Goal: Transaction & Acquisition: Purchase product/service

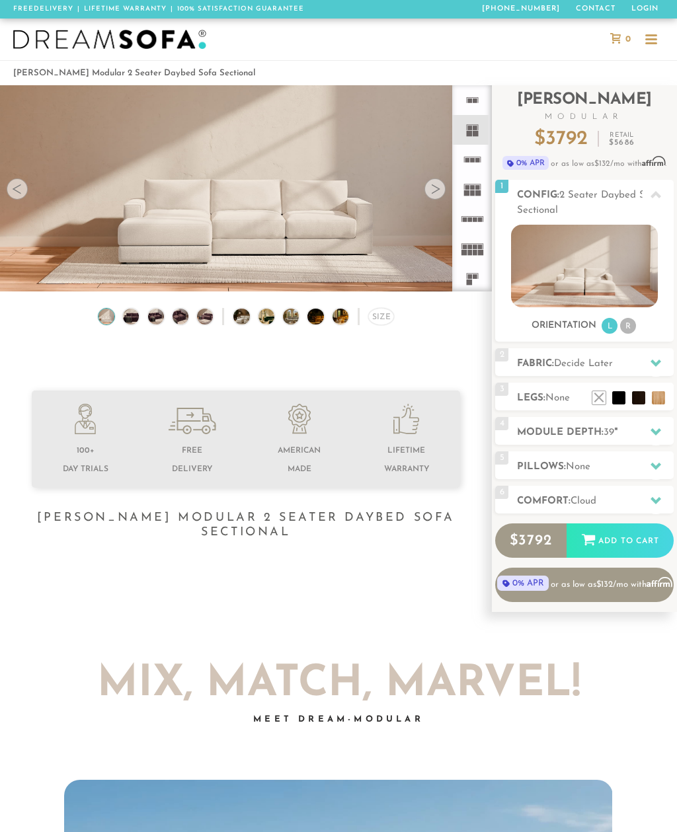
click at [654, 432] on icon at bounding box center [655, 431] width 11 height 7
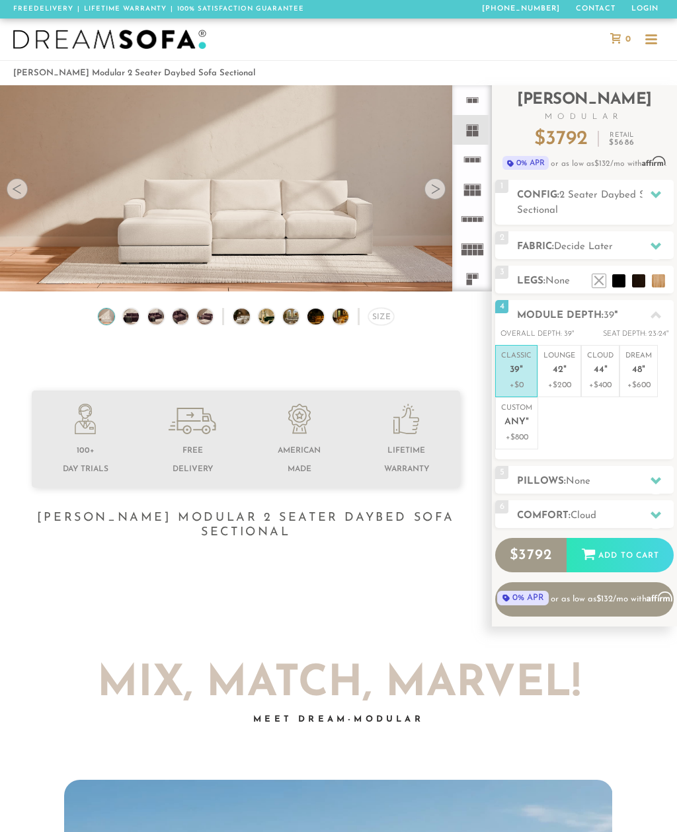
click at [526, 424] on em """ at bounding box center [526, 422] width 3 height 11
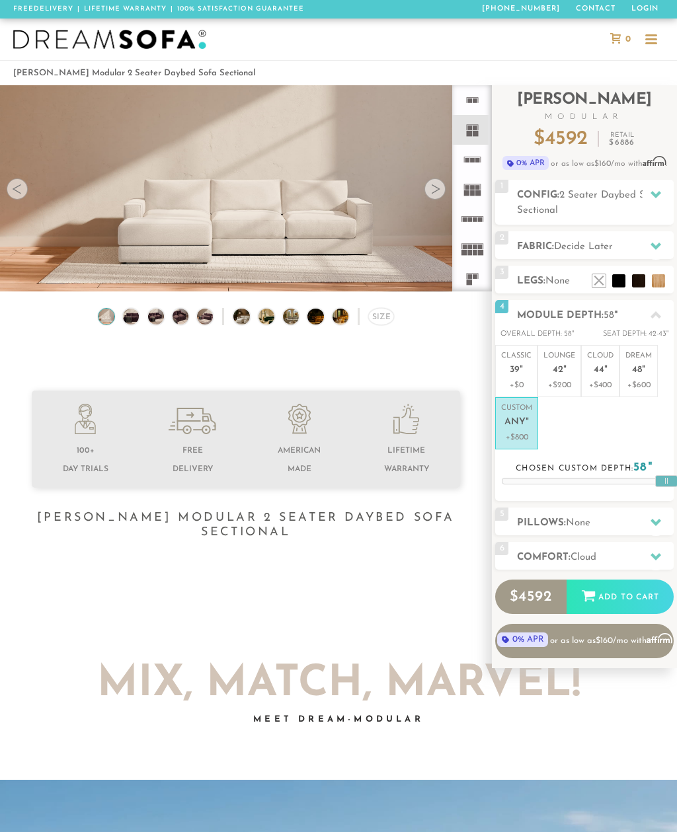
click at [650, 40] on div at bounding box center [651, 40] width 12 height 12
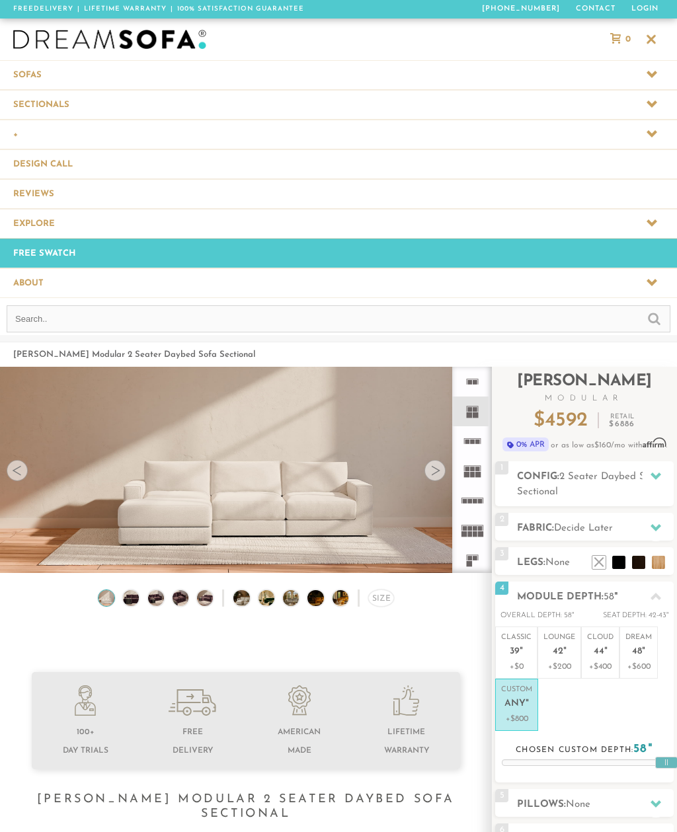
click at [647, 71] on icon at bounding box center [651, 74] width 11 height 11
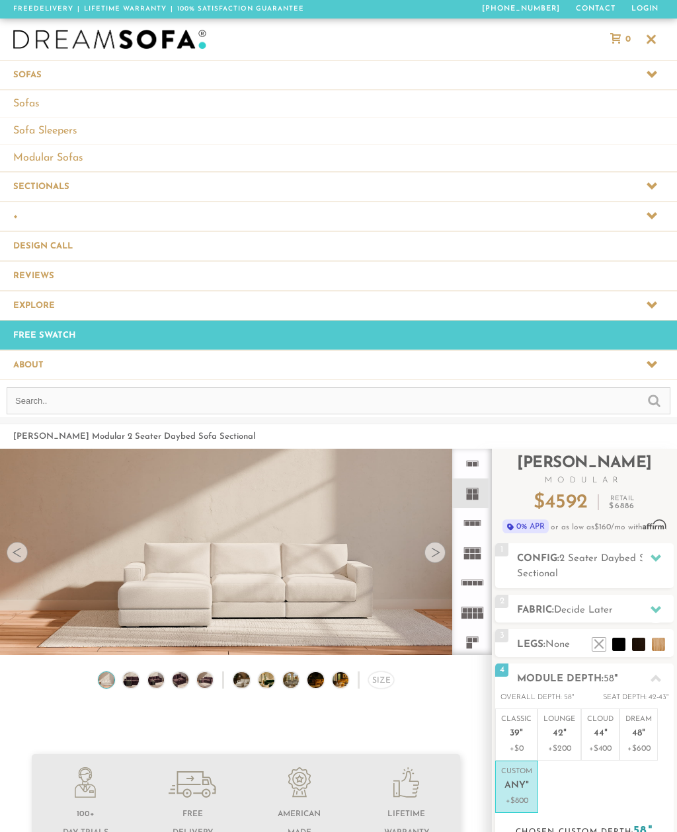
click at [65, 163] on link "Modular Sofas" at bounding box center [338, 157] width 677 height 27
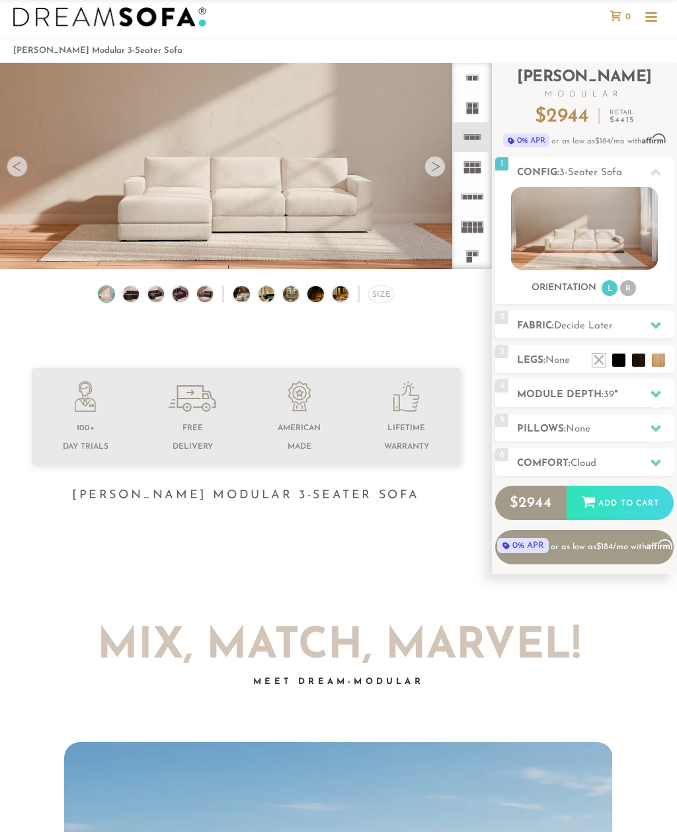
scroll to position [23, 0]
click at [652, 393] on icon at bounding box center [655, 393] width 11 height 7
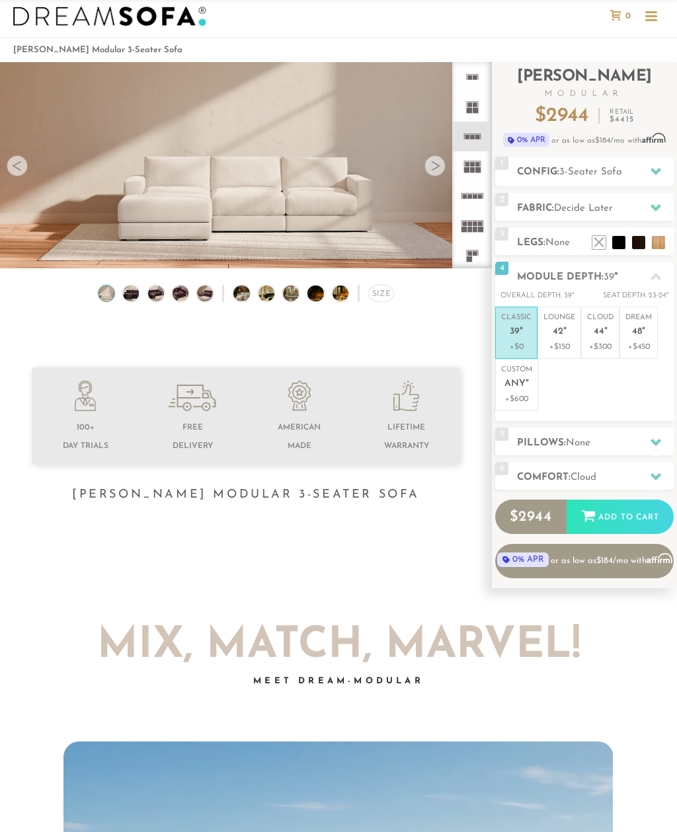
click at [519, 387] on span "Any" at bounding box center [514, 384] width 21 height 11
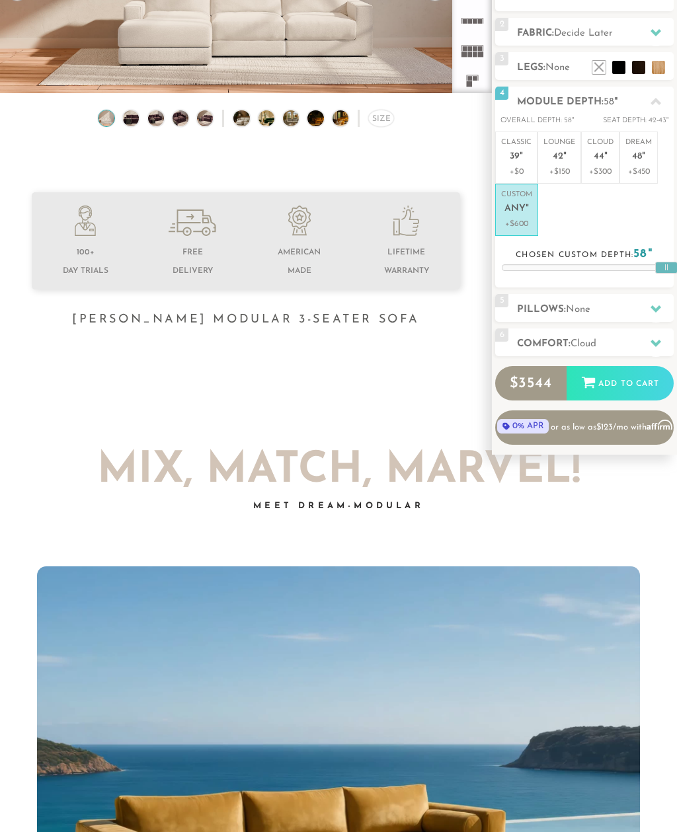
scroll to position [204, 0]
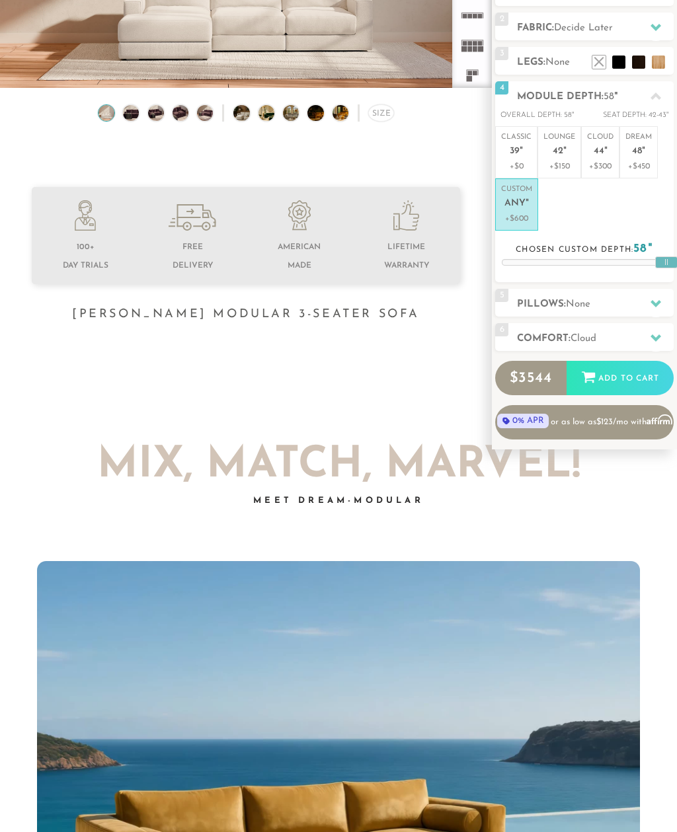
click at [648, 297] on div at bounding box center [656, 303] width 28 height 27
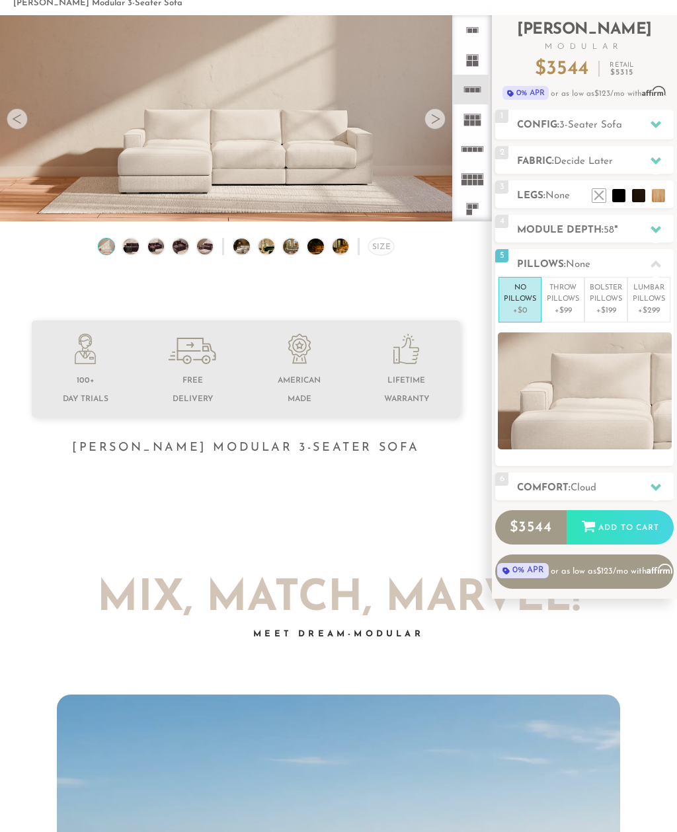
scroll to position [65, 0]
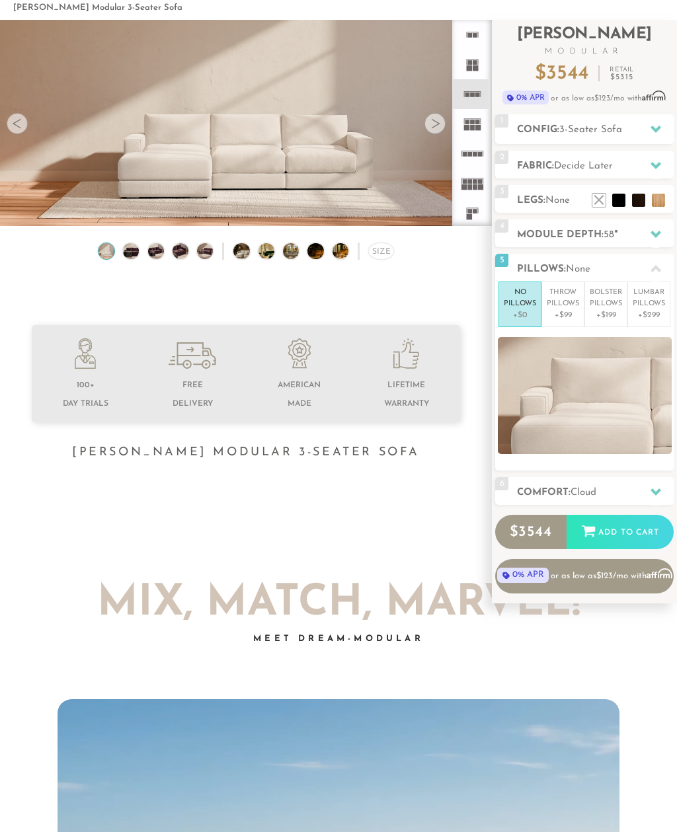
click at [562, 293] on p "Throw Pillows" at bounding box center [563, 299] width 32 height 22
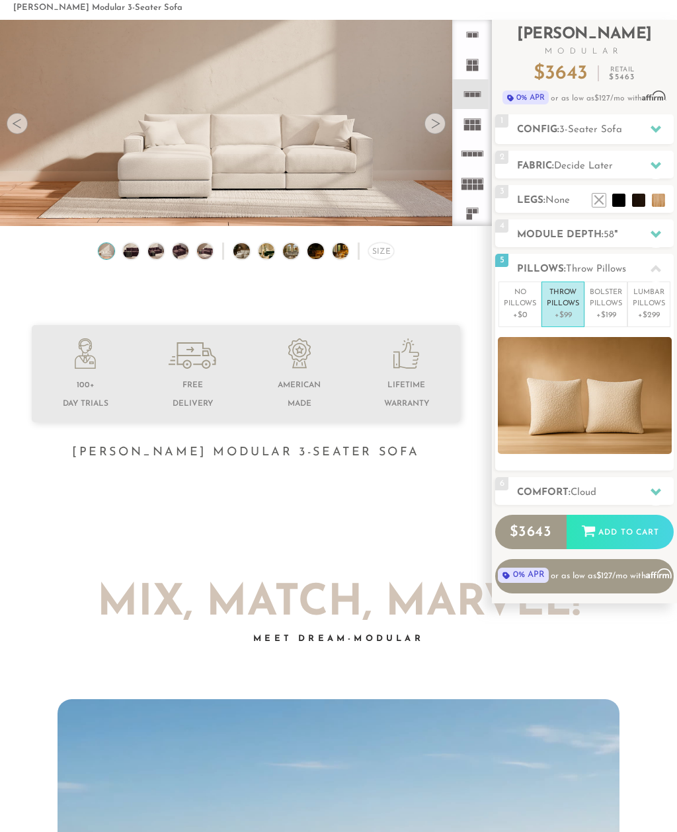
click at [610, 297] on p "Bolster Pillows" at bounding box center [606, 299] width 32 height 22
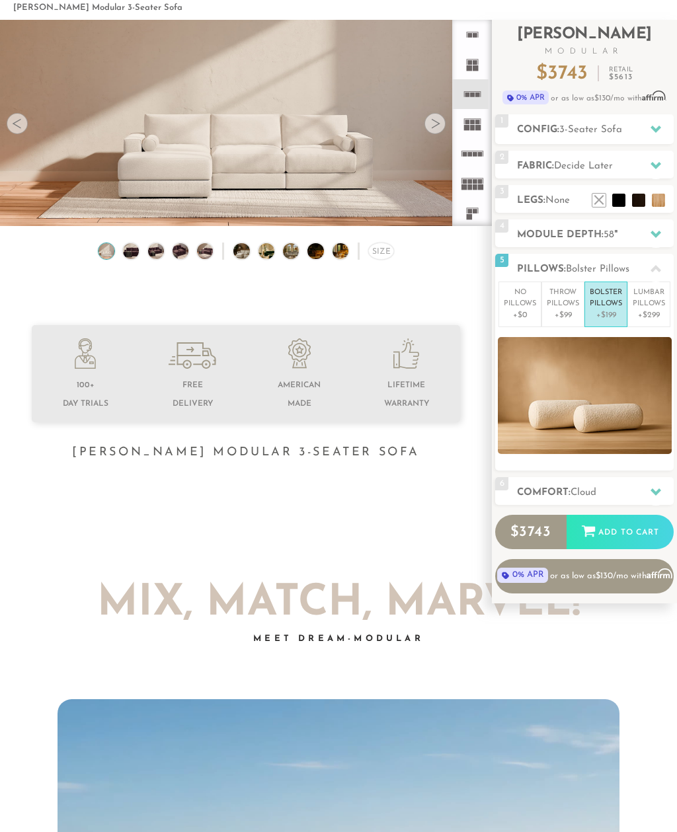
click at [656, 297] on p "Lumbar Pillows" at bounding box center [649, 299] width 32 height 22
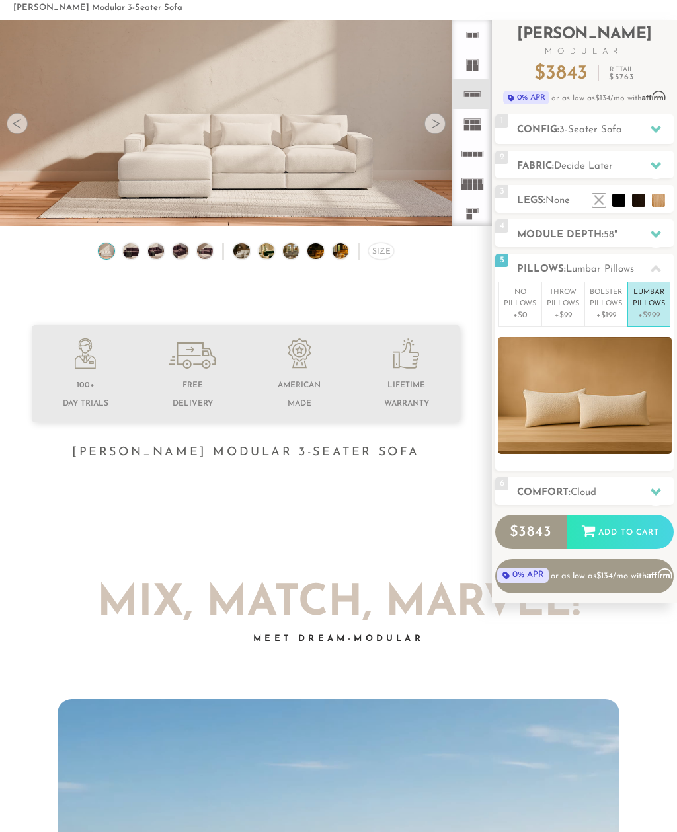
click at [562, 305] on p "Throw Pillows" at bounding box center [563, 299] width 32 height 22
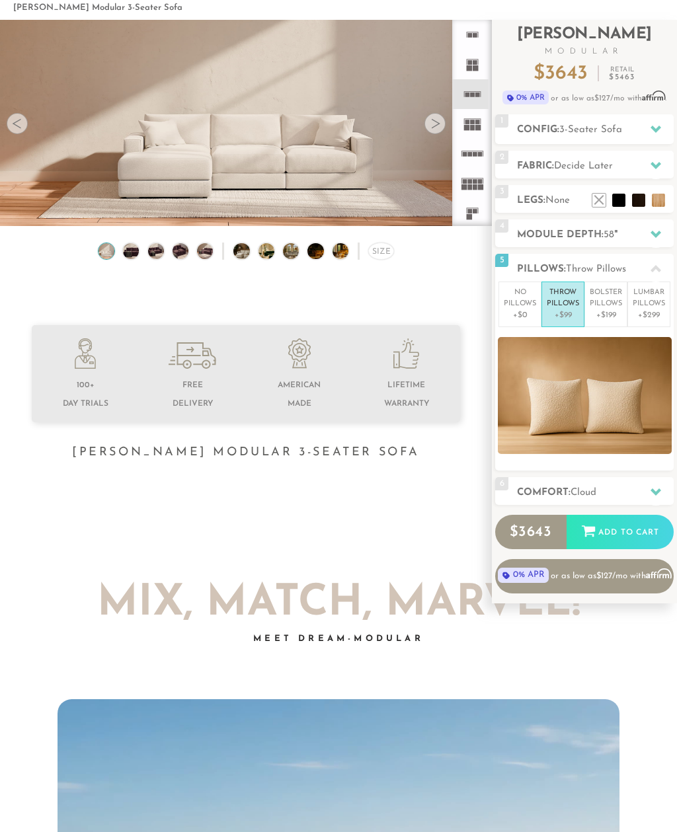
click at [520, 305] on p "No Pillows" at bounding box center [520, 299] width 32 height 22
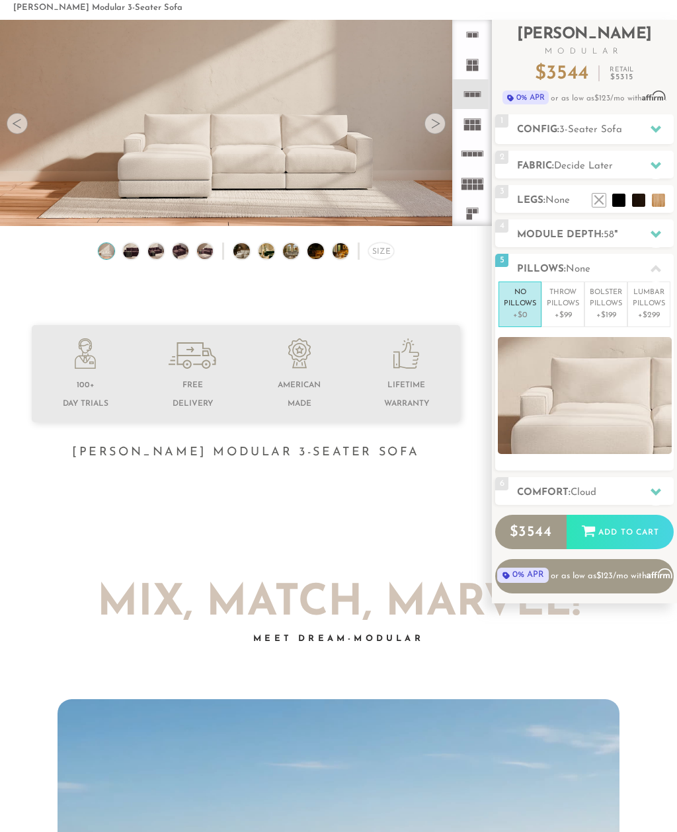
click at [564, 299] on p "Throw Pillows" at bounding box center [563, 299] width 32 height 22
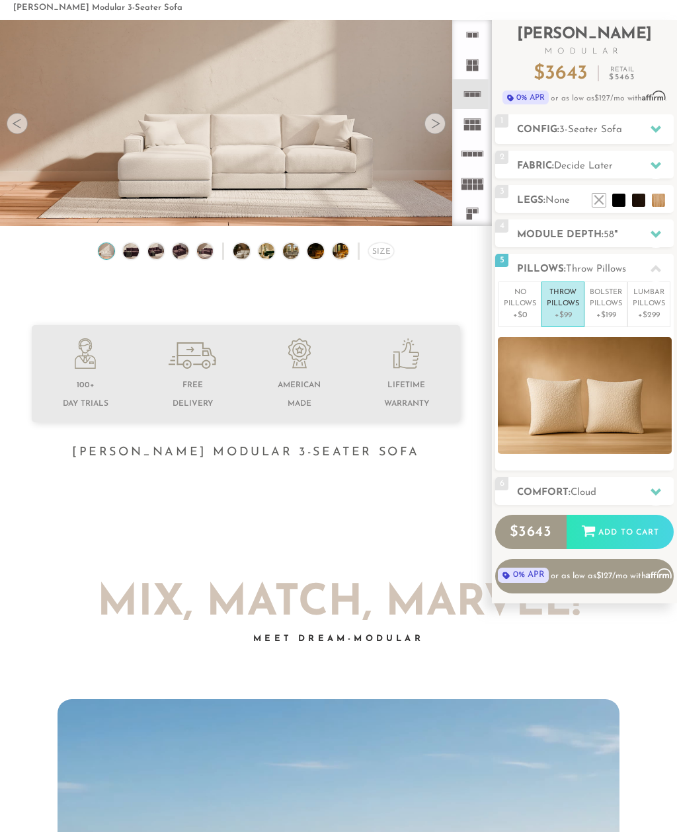
click at [523, 296] on p "No Pillows" at bounding box center [520, 299] width 32 height 22
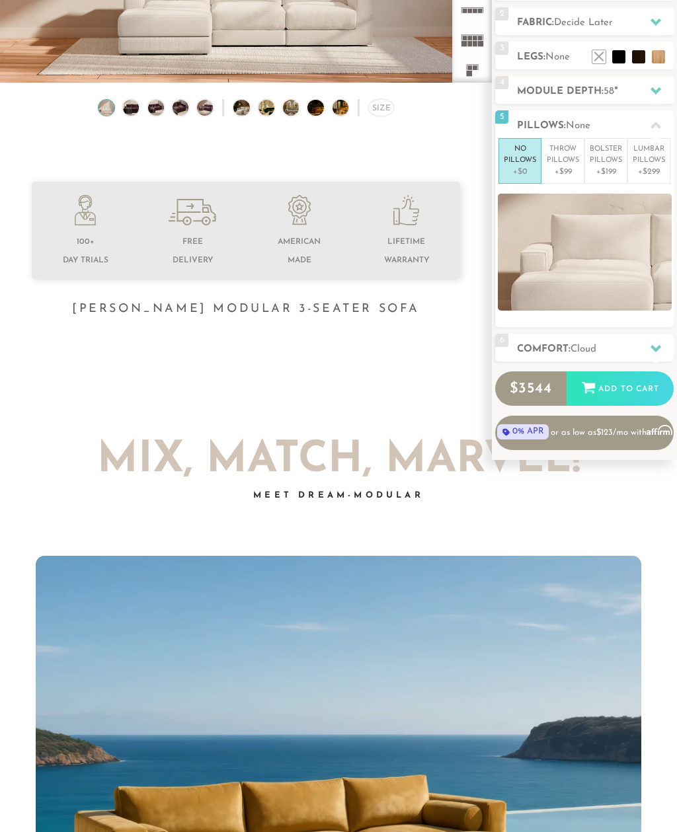
scroll to position [215, 0]
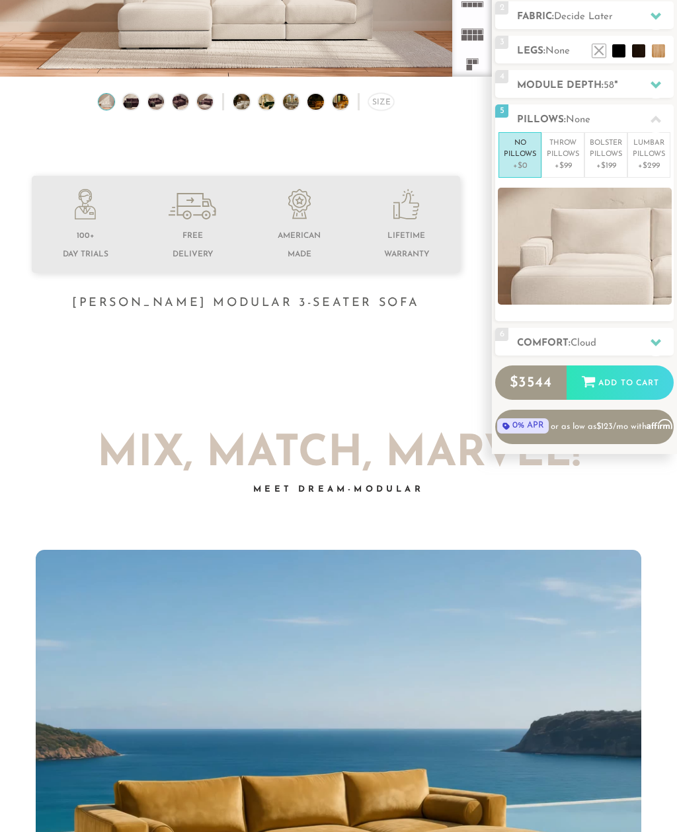
click at [629, 342] on h2 "Comfort: the Cloud" at bounding box center [595, 343] width 157 height 15
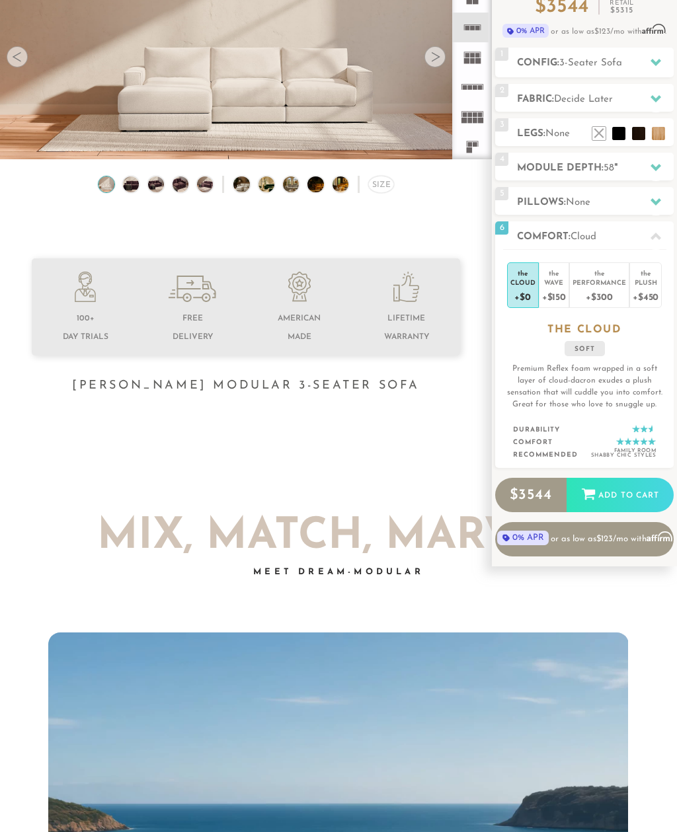
scroll to position [126, 0]
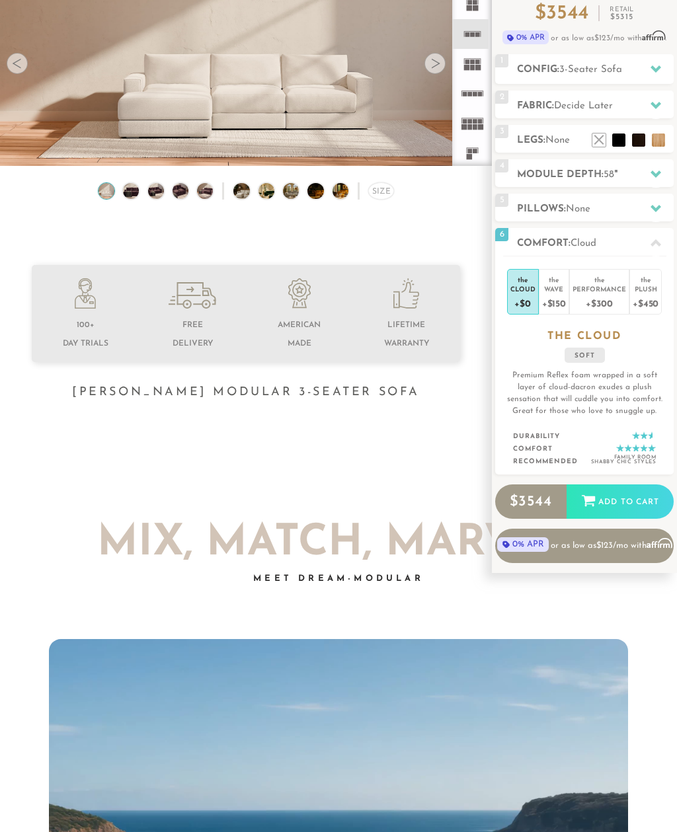
click at [552, 289] on div "Wave" at bounding box center [554, 288] width 24 height 9
click at [603, 282] on div "the" at bounding box center [599, 277] width 54 height 13
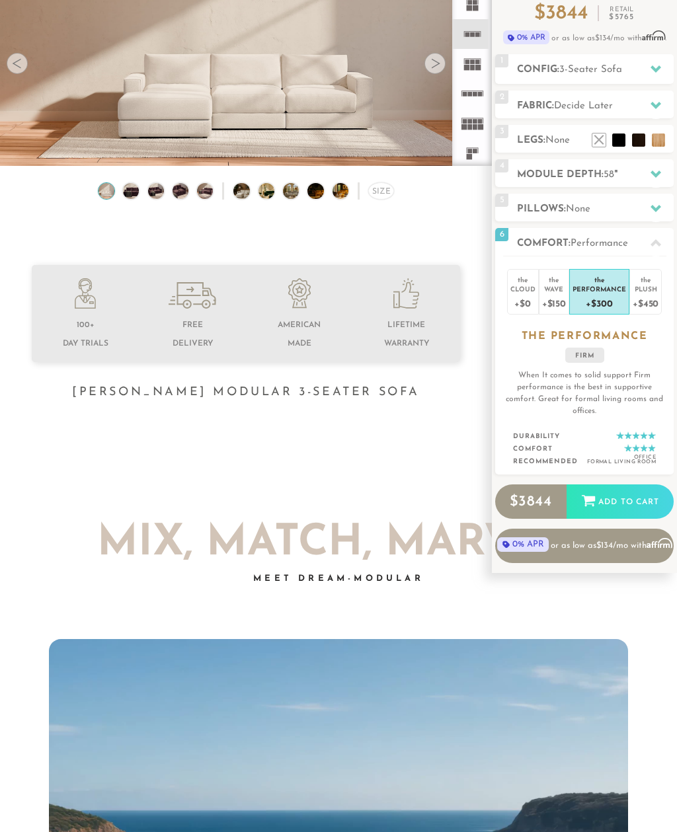
click at [648, 295] on div "+$450" at bounding box center [646, 302] width 26 height 19
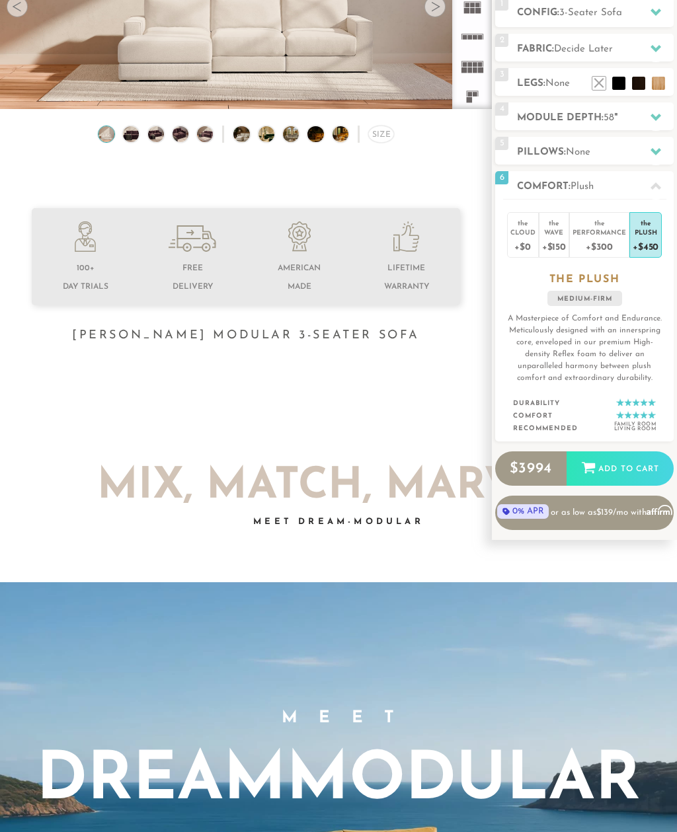
scroll to position [173, 0]
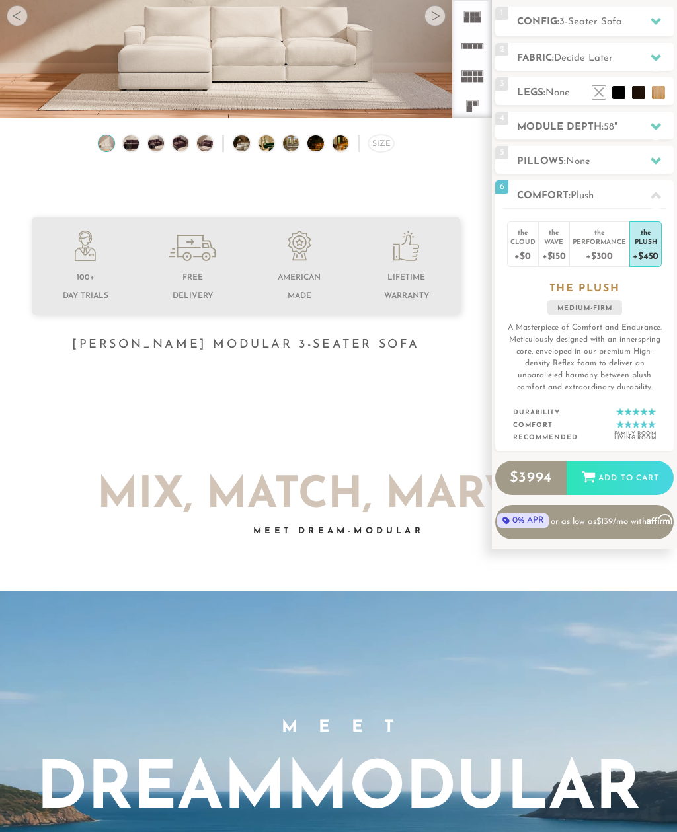
click at [555, 242] on div "Wave" at bounding box center [554, 241] width 24 height 9
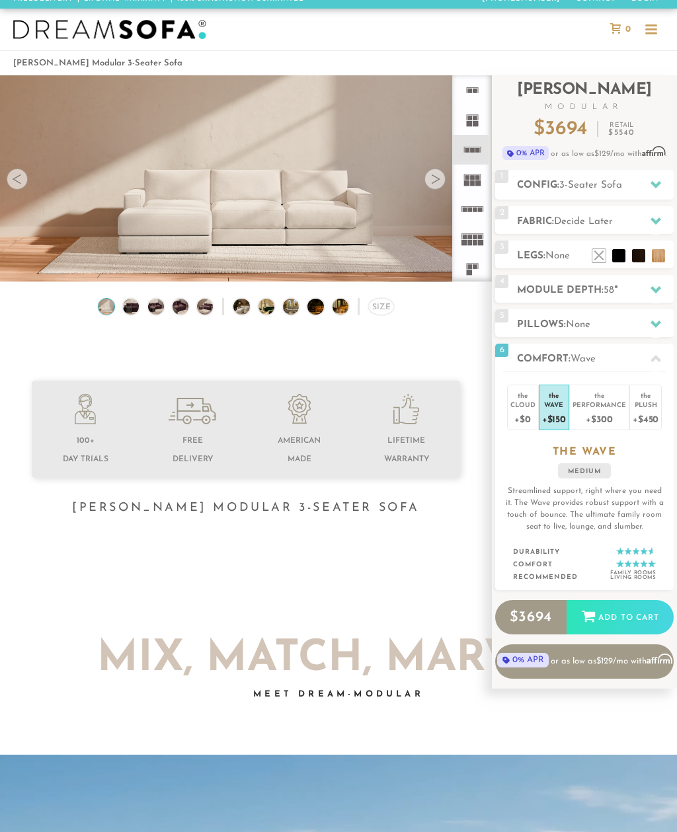
scroll to position [0, 0]
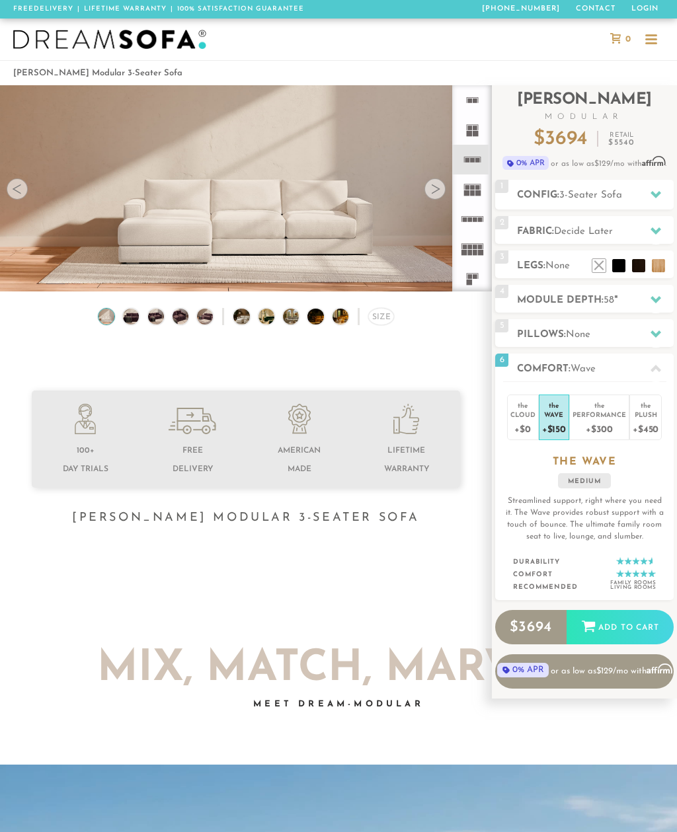
click at [654, 194] on icon at bounding box center [655, 194] width 11 height 7
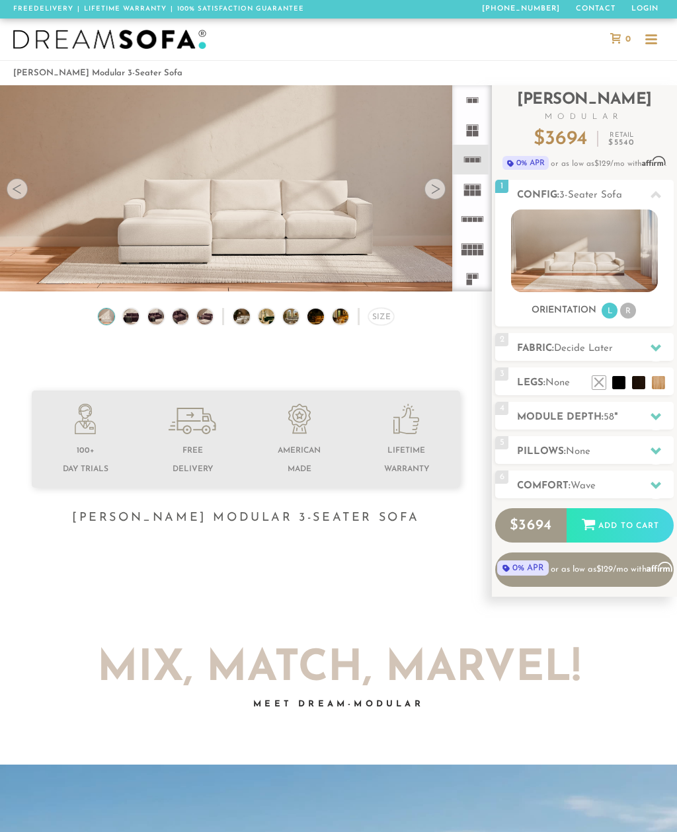
click at [631, 310] on li "R" at bounding box center [628, 311] width 16 height 16
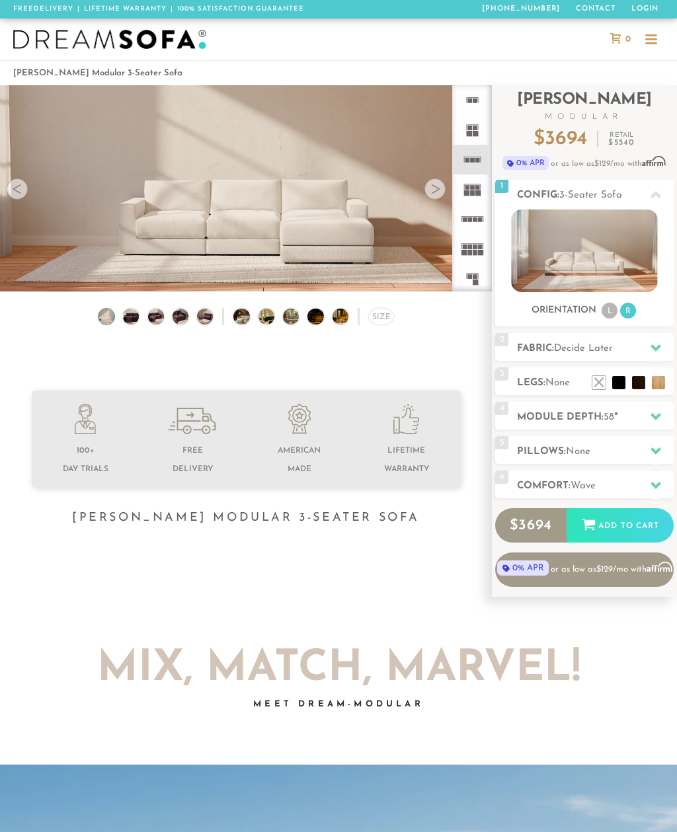
click at [607, 314] on li "L" at bounding box center [609, 311] width 16 height 16
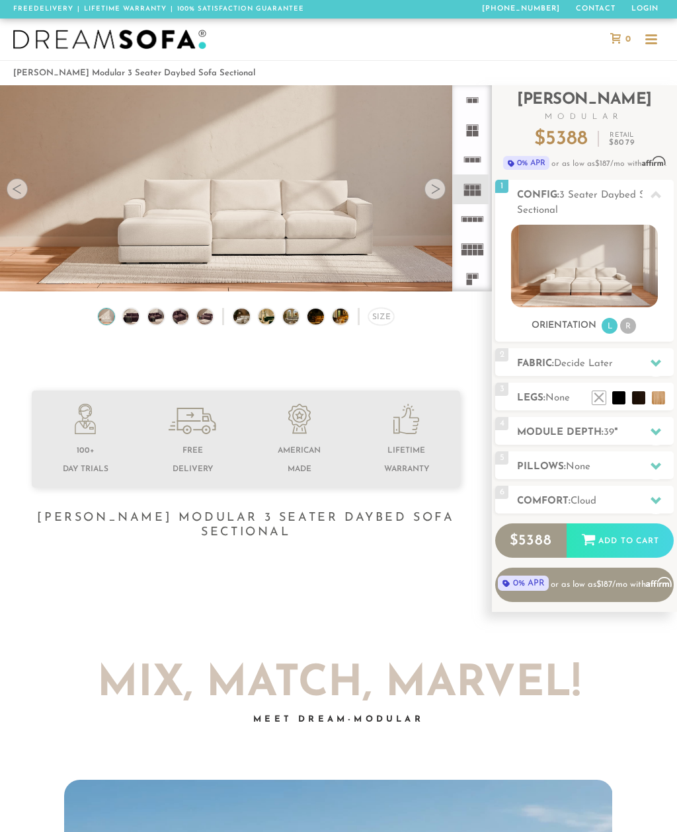
click at [630, 330] on li "R" at bounding box center [628, 326] width 16 height 16
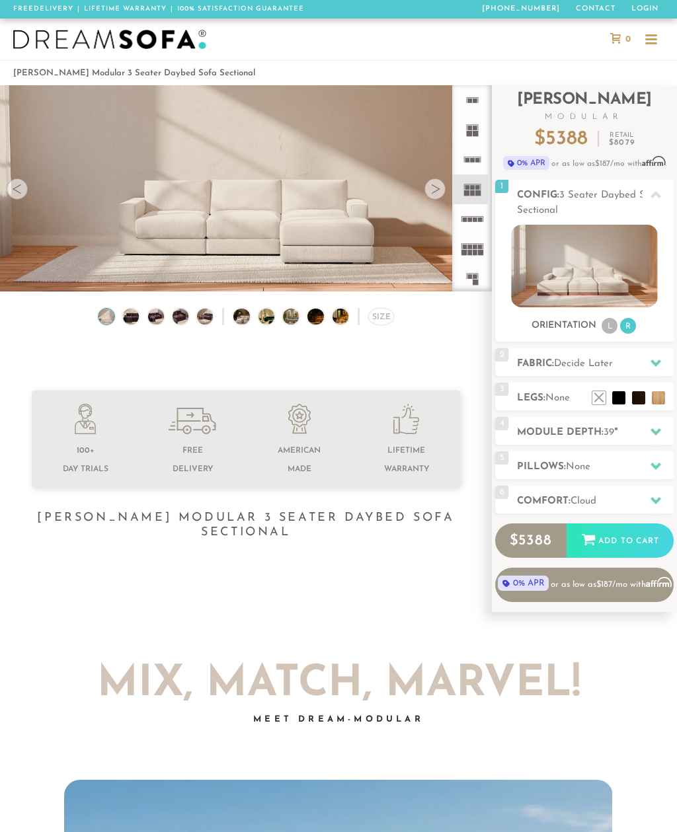
click at [606, 332] on li "L" at bounding box center [609, 326] width 16 height 16
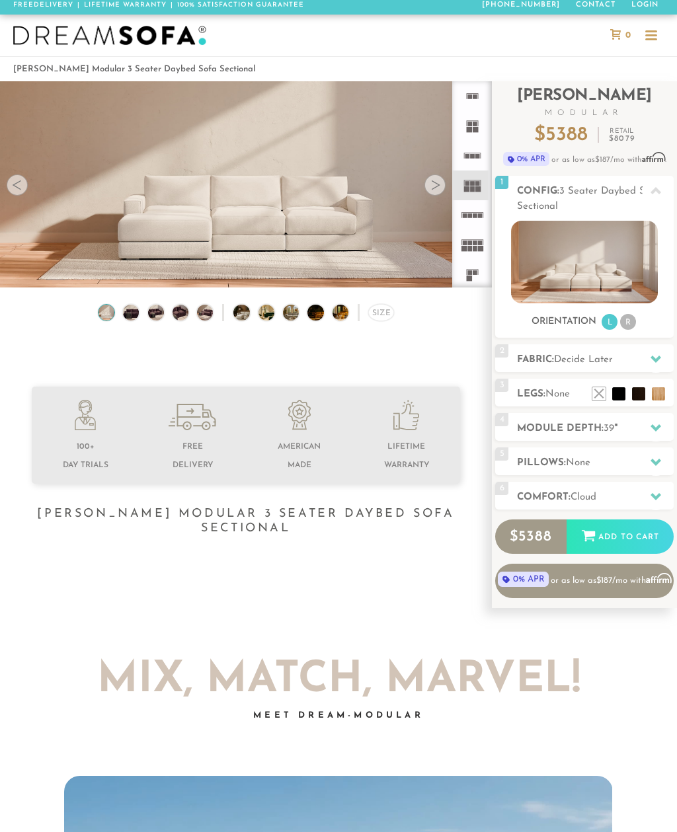
scroll to position [24, 0]
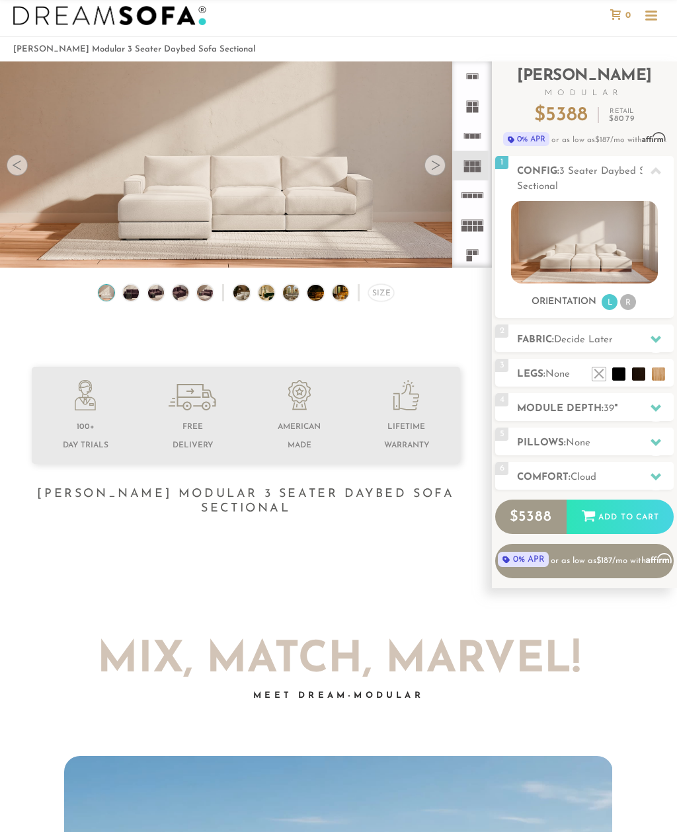
click at [610, 244] on img at bounding box center [584, 242] width 146 height 83
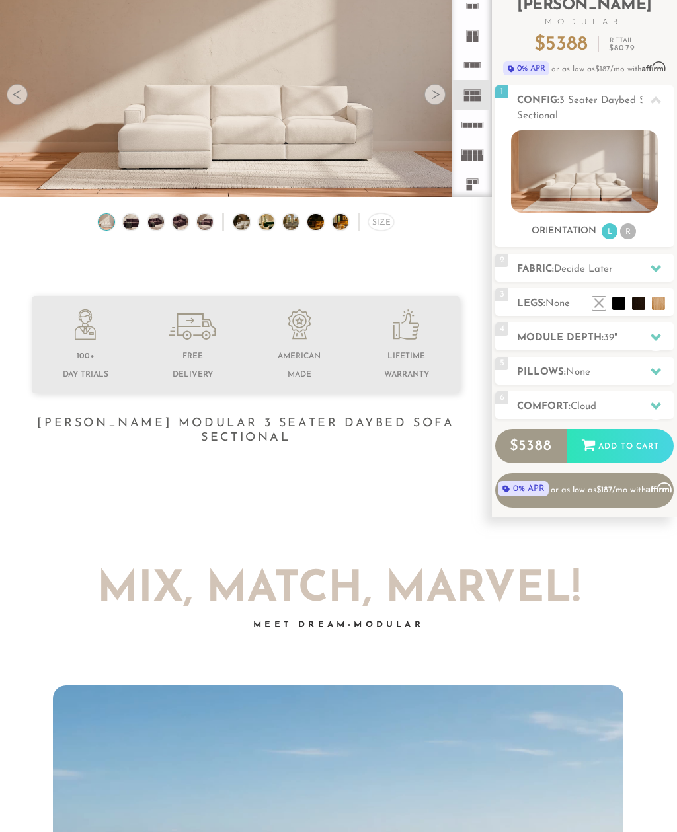
scroll to position [101, 0]
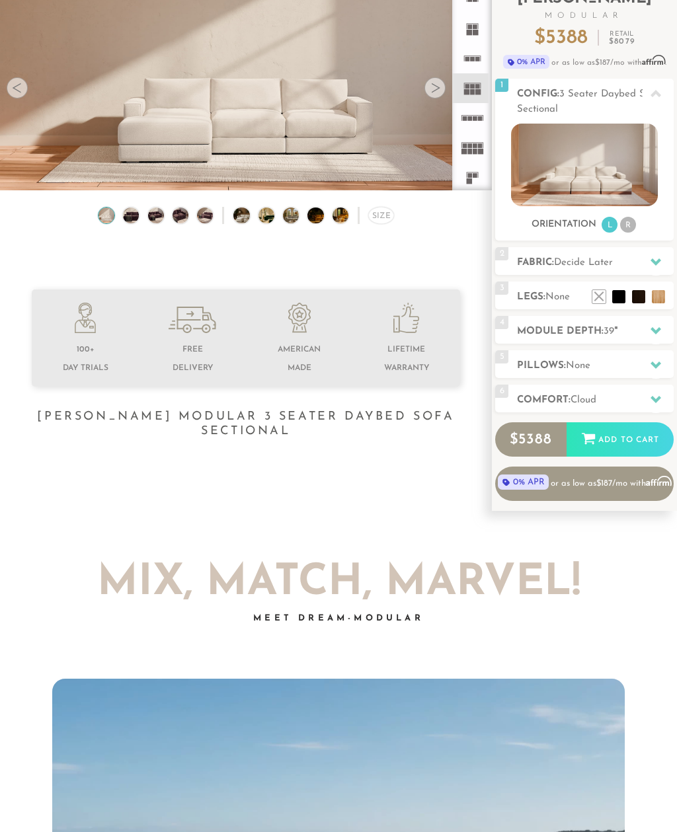
click at [653, 334] on icon at bounding box center [655, 330] width 11 height 11
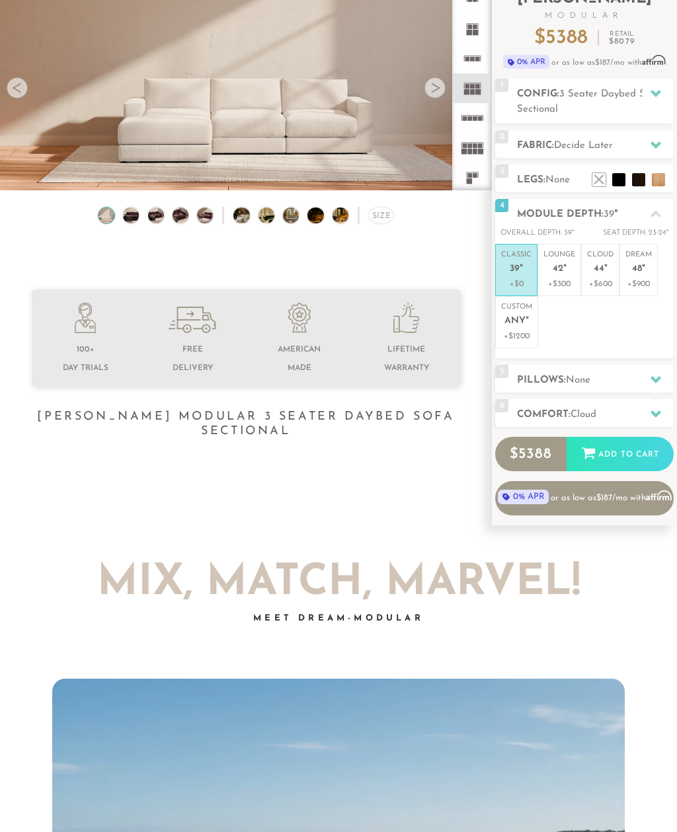
click at [523, 319] on span "Any" at bounding box center [514, 321] width 21 height 11
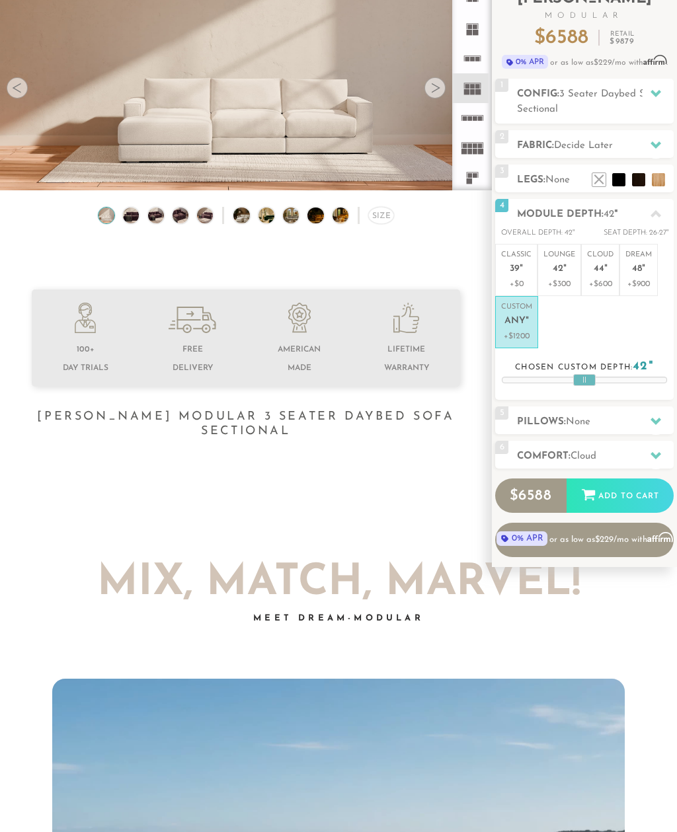
click at [515, 323] on span "Any" at bounding box center [514, 321] width 21 height 11
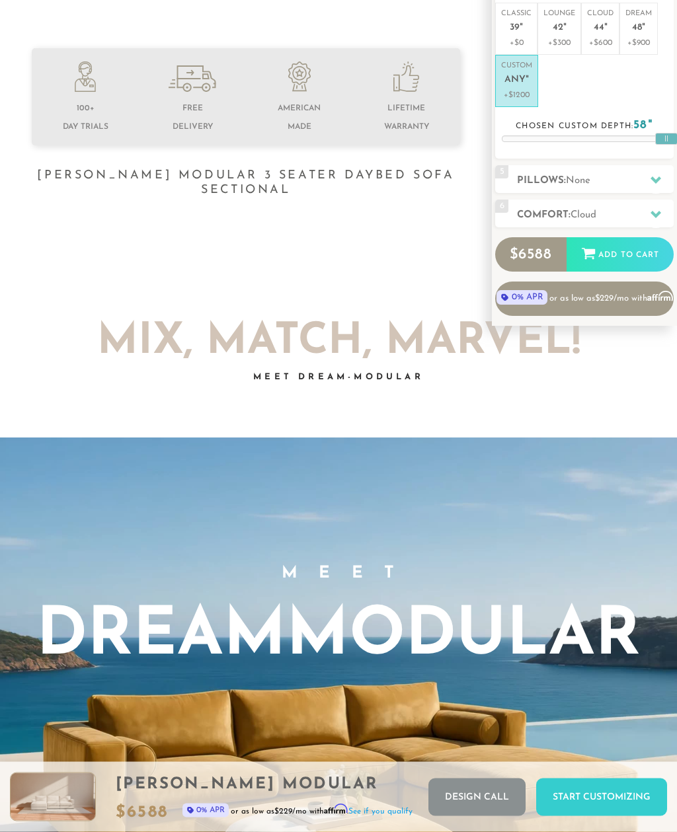
scroll to position [0, 0]
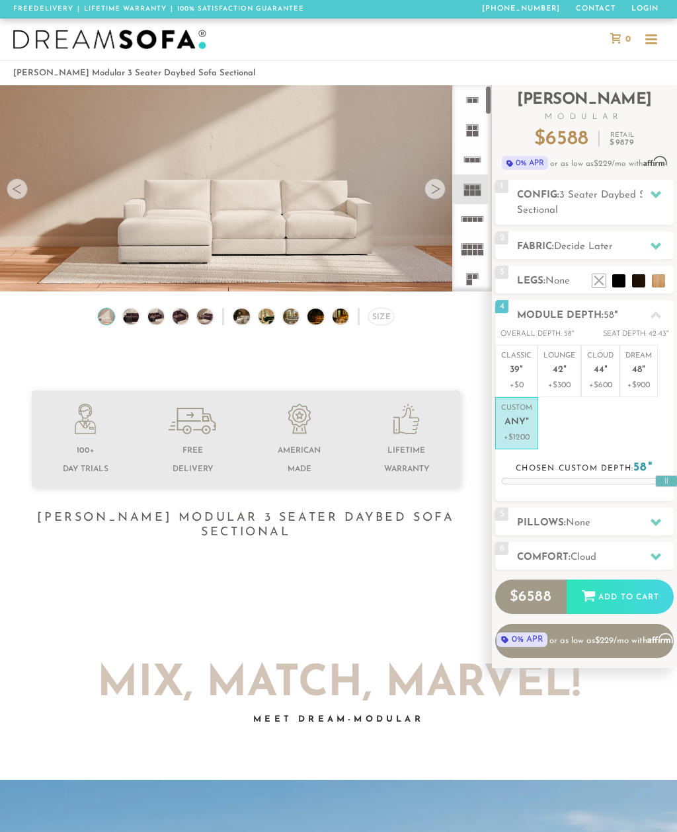
click at [475, 196] on icon at bounding box center [472, 189] width 30 height 30
click at [526, 162] on span "0% APR" at bounding box center [525, 163] width 46 height 14
click at [653, 161] on span "Affirm" at bounding box center [654, 162] width 23 height 10
click at [521, 161] on span "0% APR" at bounding box center [525, 163] width 46 height 14
click at [525, 164] on span "0% APR" at bounding box center [525, 163] width 46 height 14
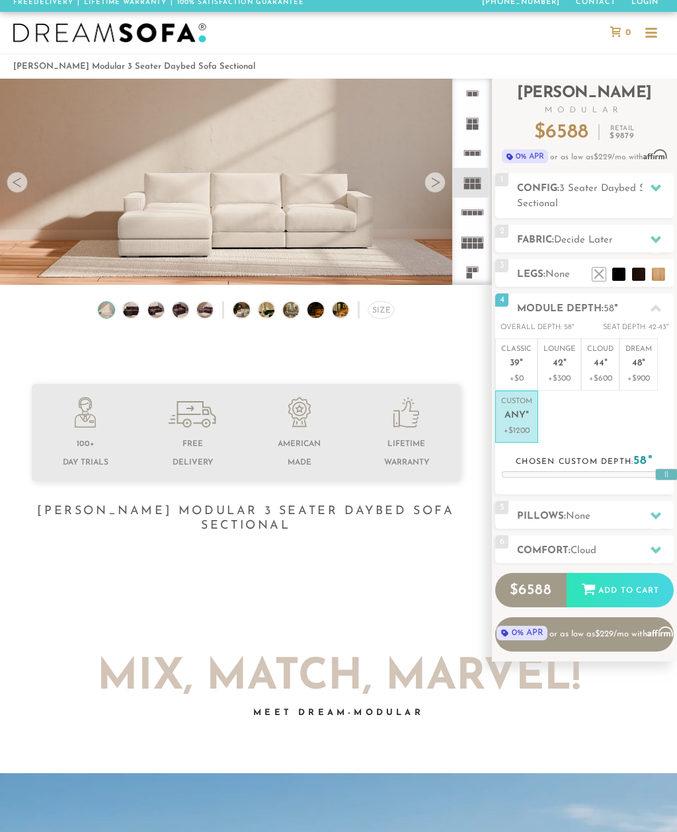
scroll to position [40, 0]
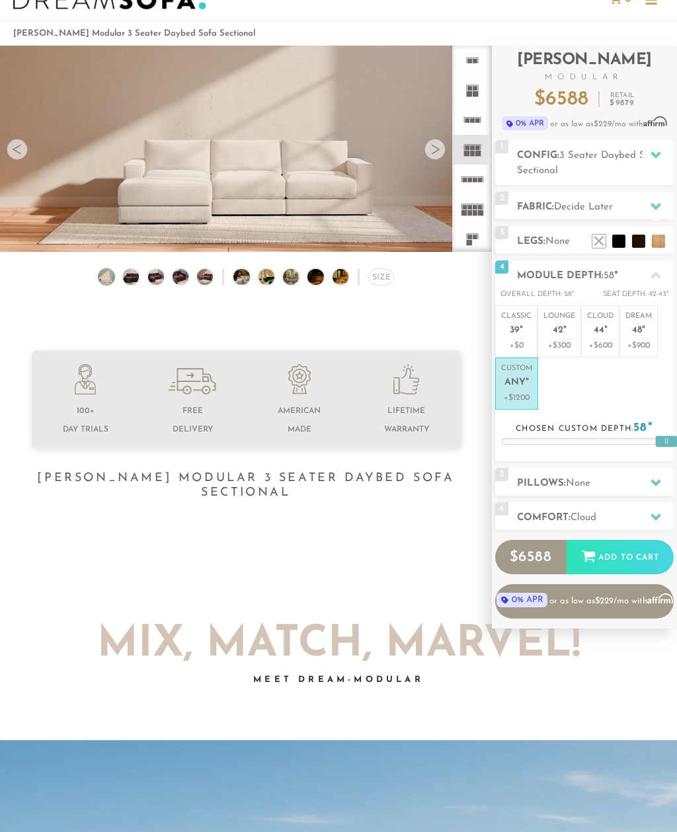
click at [655, 206] on icon at bounding box center [655, 206] width 11 height 7
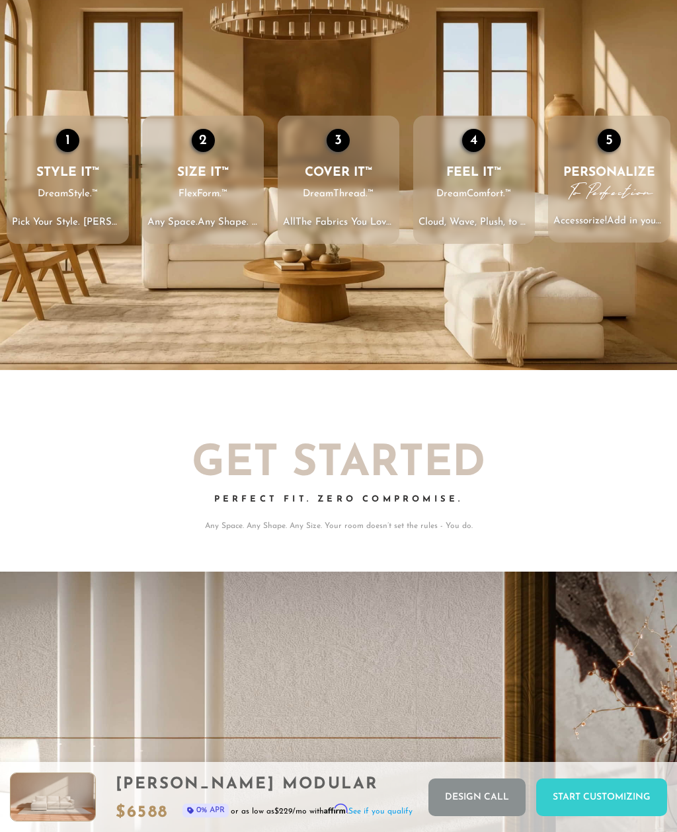
scroll to position [1502, 0]
click at [627, 182] on span "To Perfection" at bounding box center [609, 190] width 82 height 17
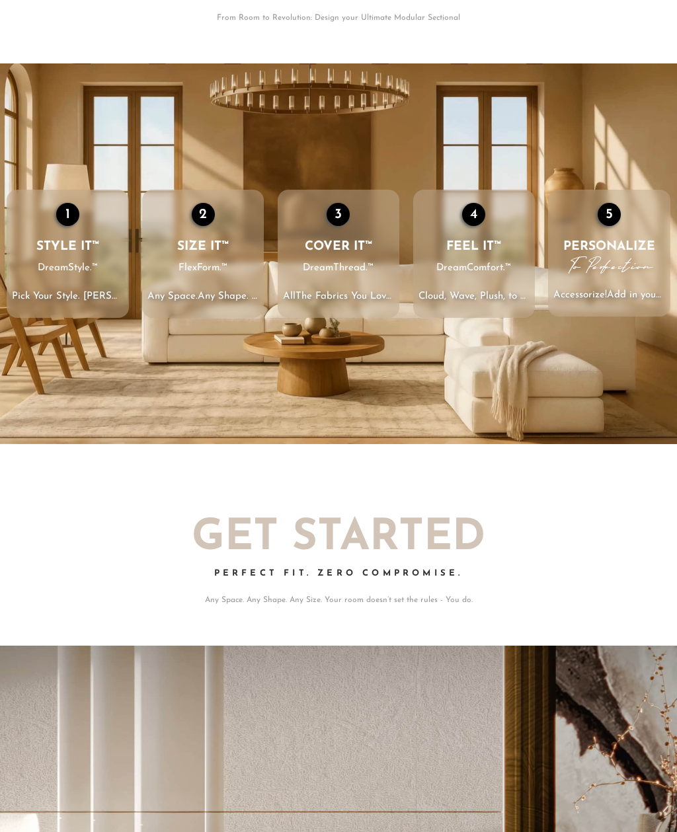
scroll to position [1455, 0]
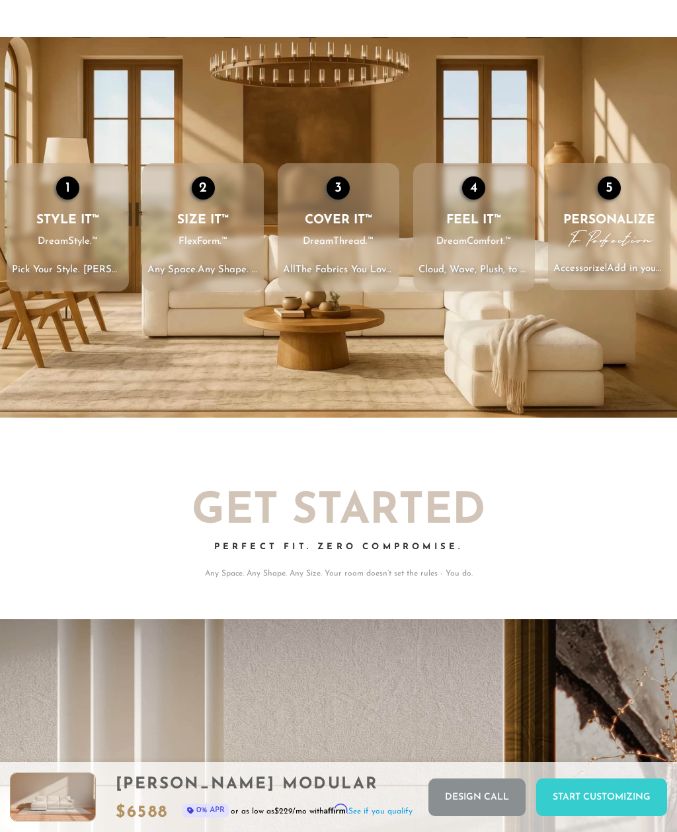
click at [613, 196] on li "5 PERSONALIZE To Perfection Accessorize! Add in your pillows, trims, & accents.…" at bounding box center [609, 226] width 122 height 127
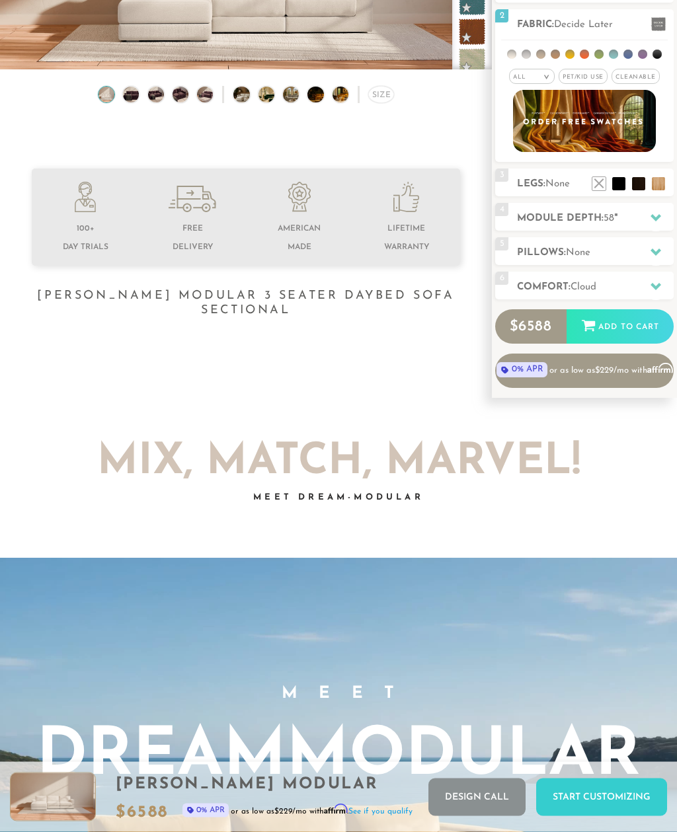
scroll to position [0, 0]
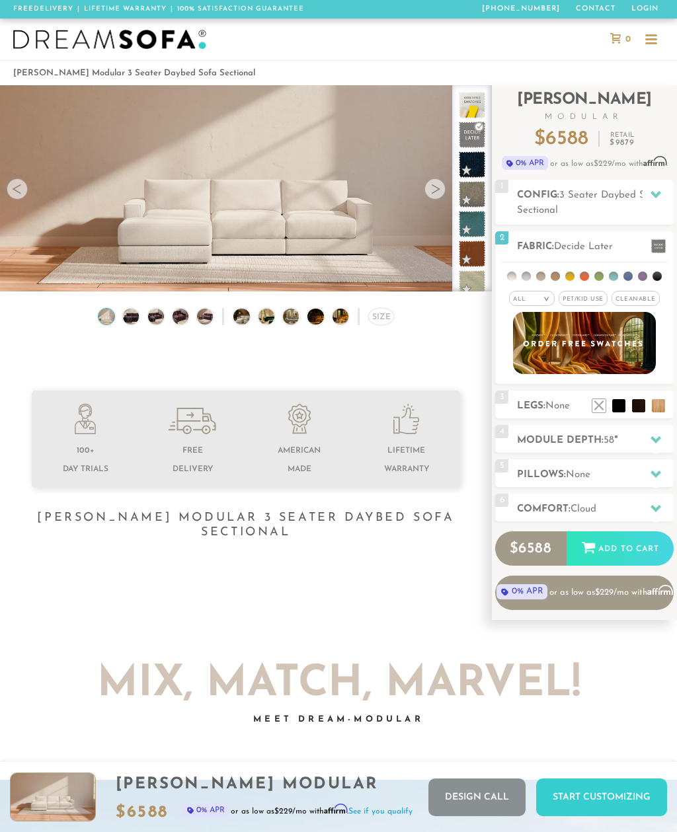
click at [654, 31] on div at bounding box center [650, 40] width 25 height 25
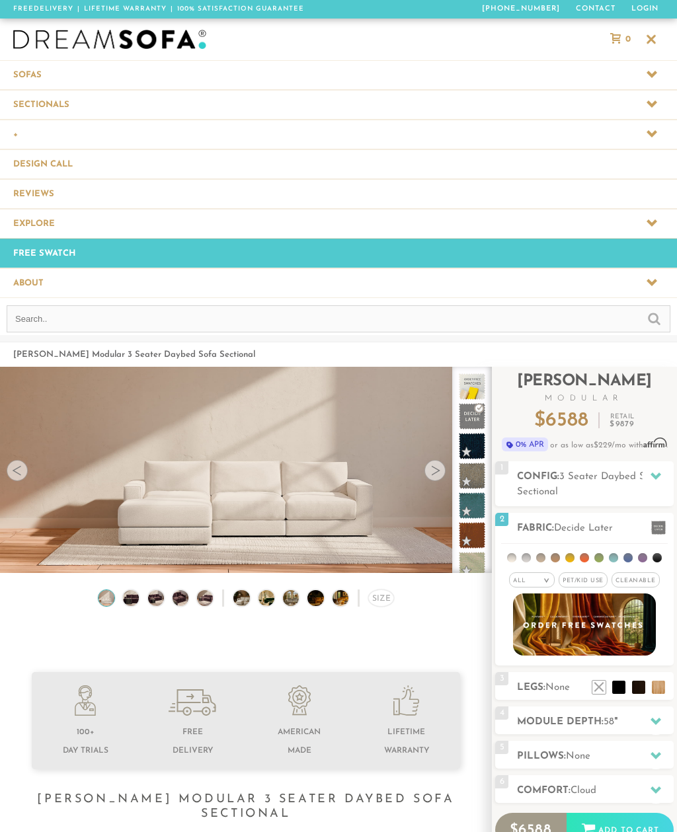
scroll to position [13092, 677]
click at [597, 291] on span at bounding box center [338, 282] width 677 height 29
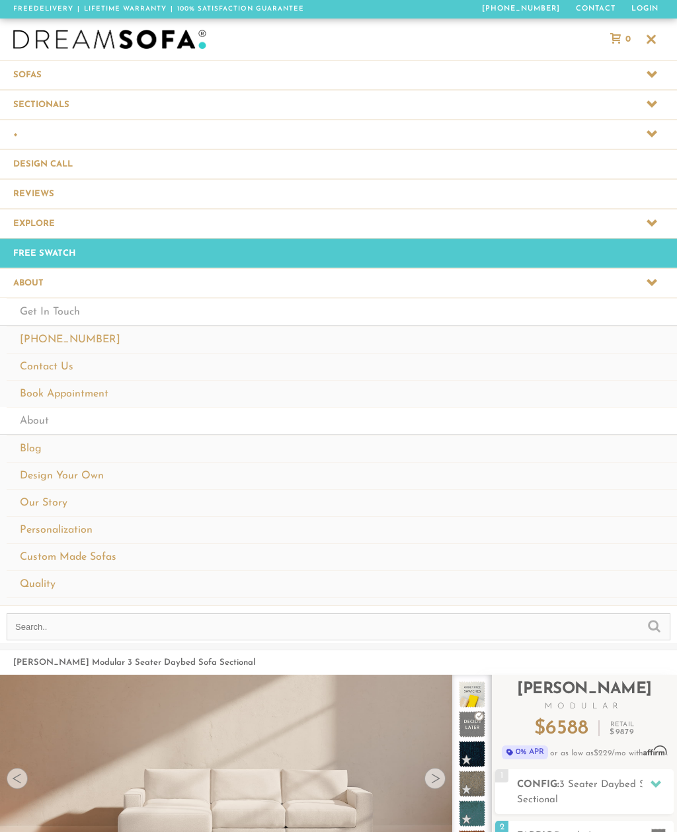
scroll to position [1, 1]
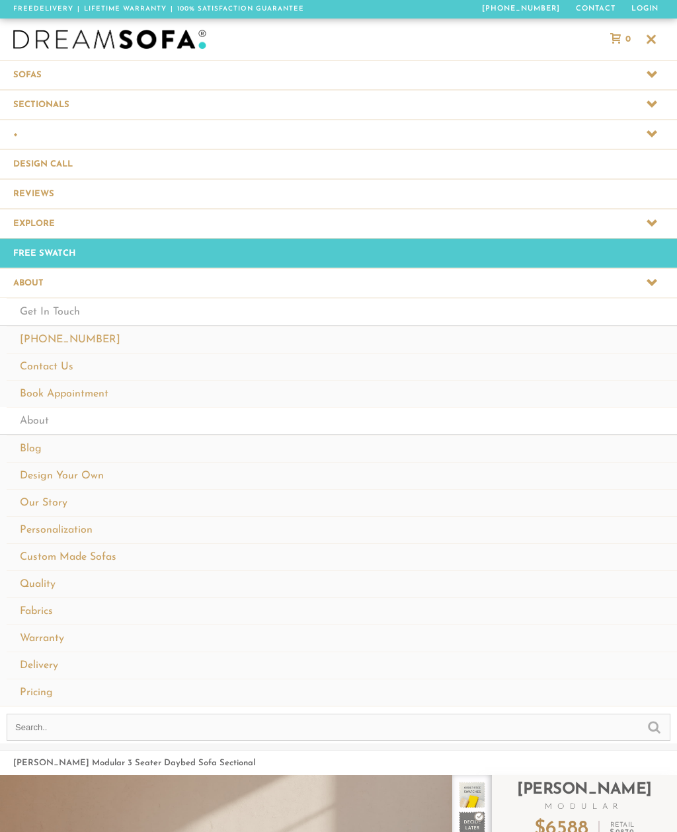
click at [79, 526] on link "Personalization" at bounding box center [342, 529] width 670 height 27
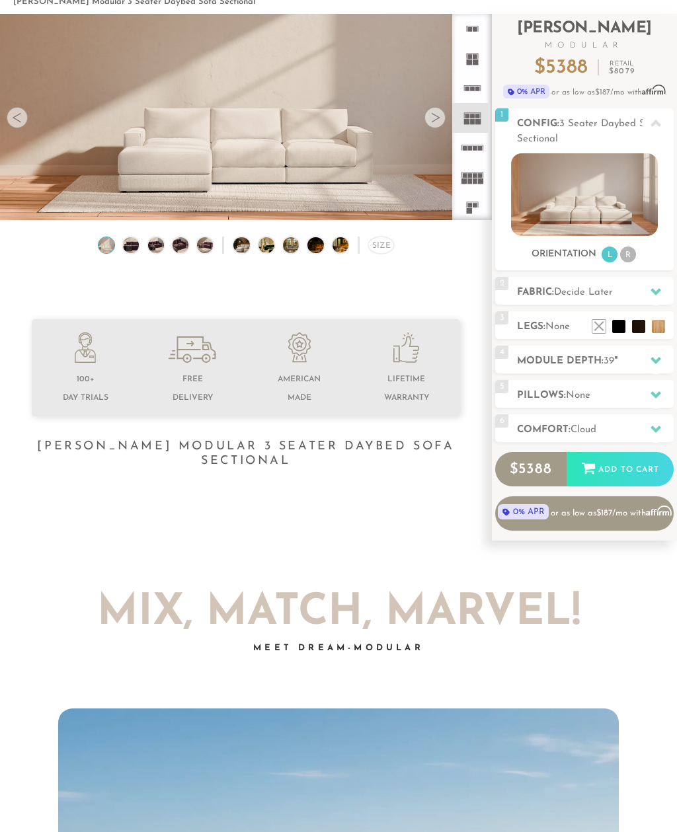
scroll to position [106, 0]
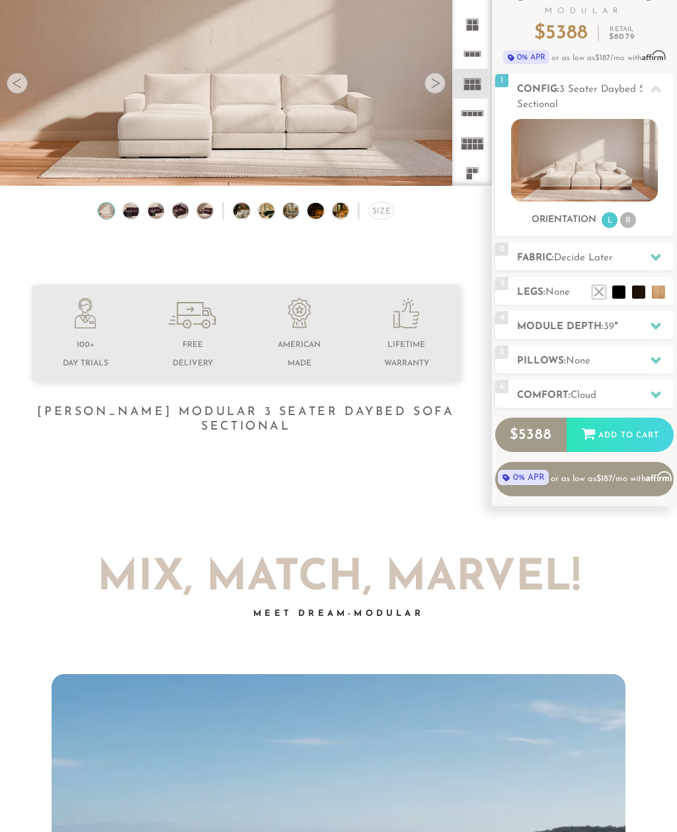
click at [653, 323] on icon at bounding box center [655, 326] width 11 height 11
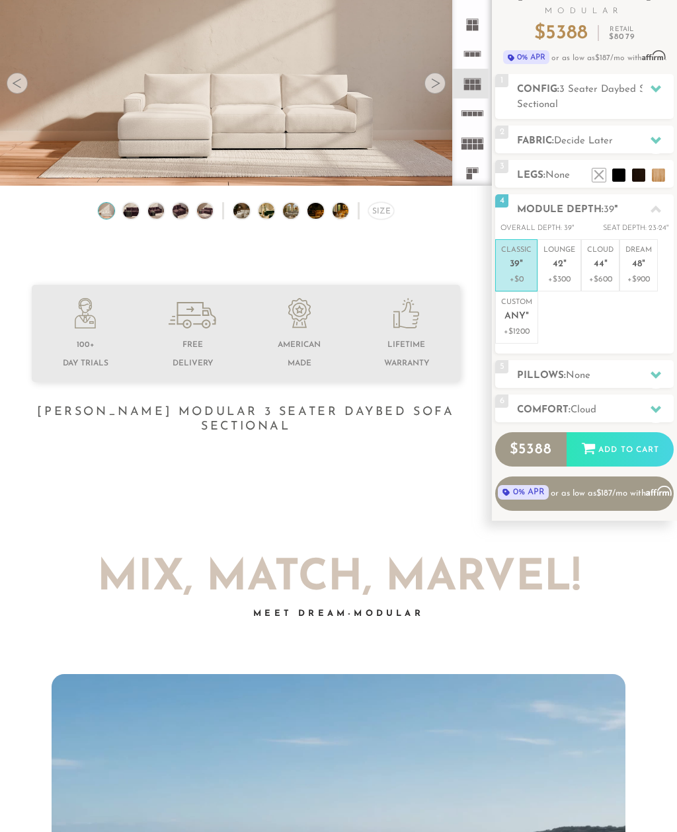
click at [519, 321] on p "Custom Any "" at bounding box center [516, 311] width 31 height 28
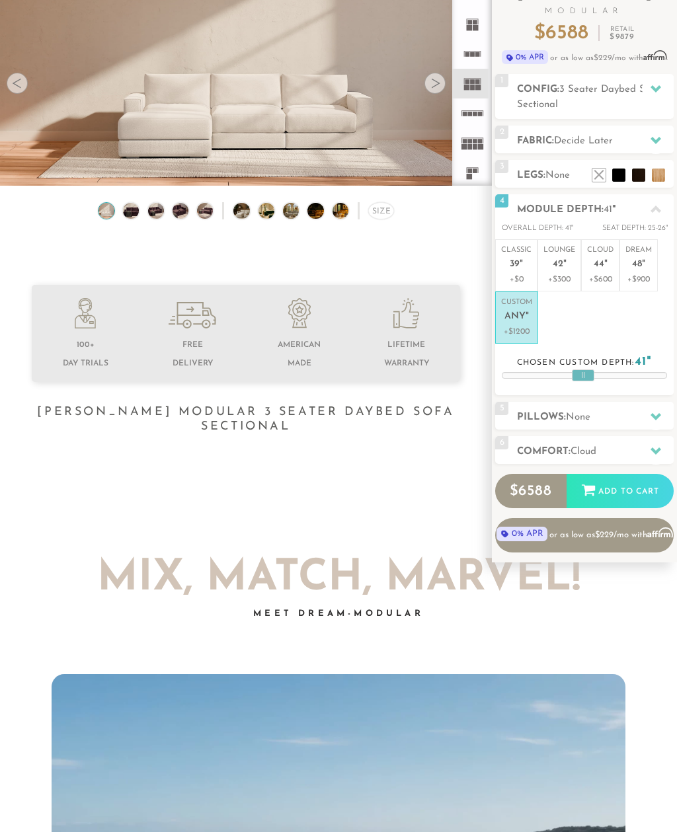
click at [584, 375] on div at bounding box center [583, 375] width 22 height 12
click at [558, 375] on div at bounding box center [557, 375] width 22 height 12
click at [664, 373] on div at bounding box center [584, 375] width 164 height 5
click at [596, 212] on h2 "Module Depth: 57 "" at bounding box center [595, 209] width 157 height 15
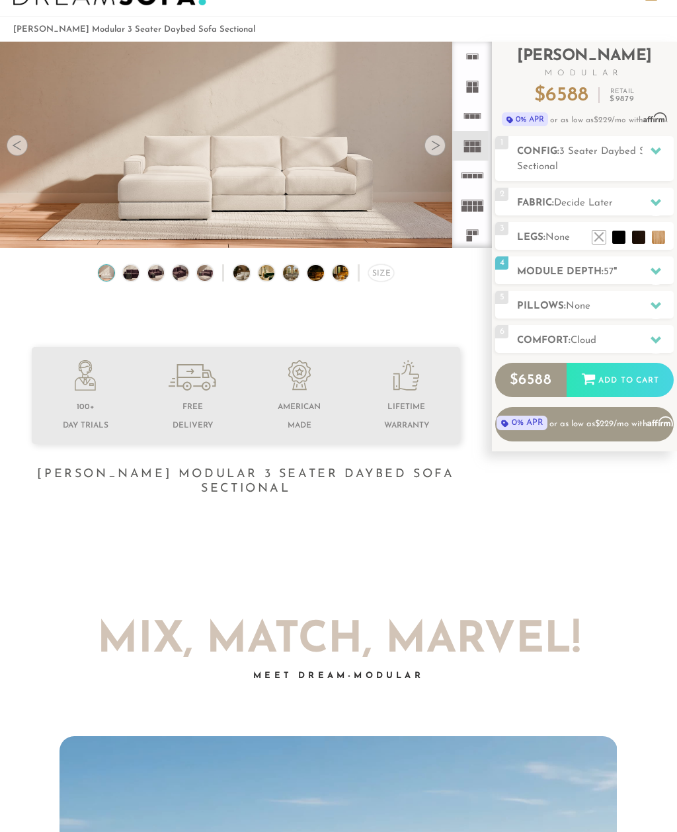
scroll to position [40, 0]
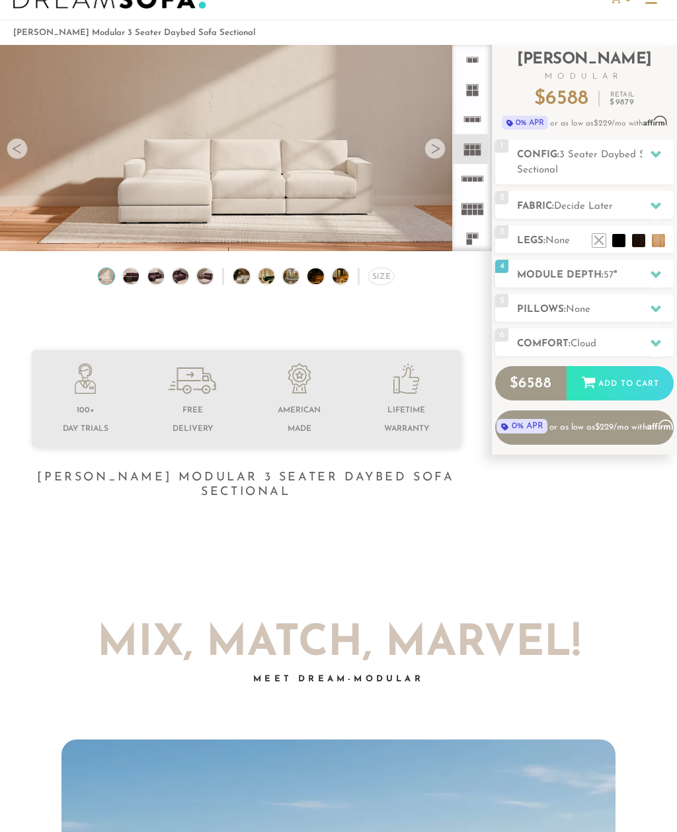
click at [650, 274] on icon at bounding box center [655, 274] width 11 height 11
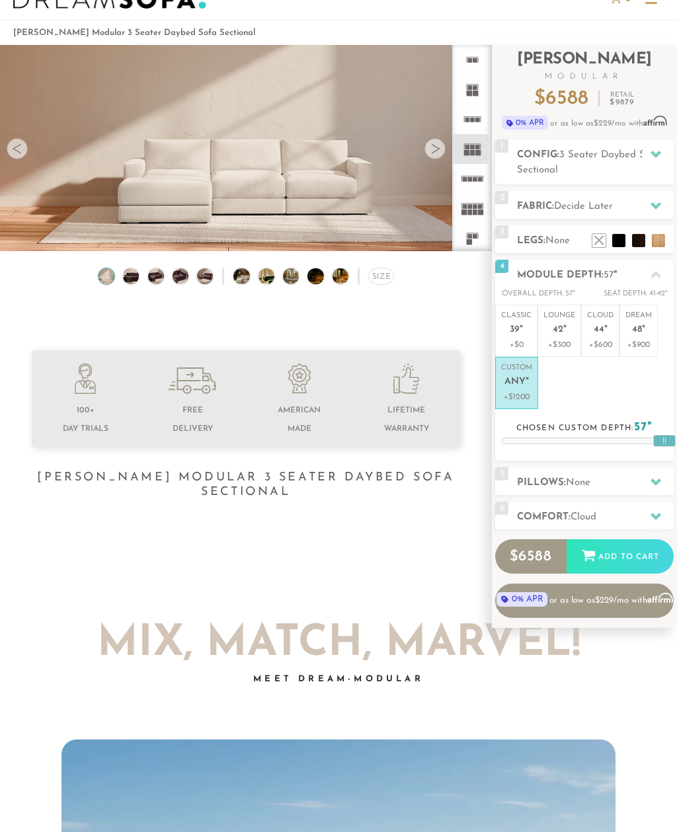
click at [524, 331] on p "Classic 39 "" at bounding box center [516, 325] width 30 height 28
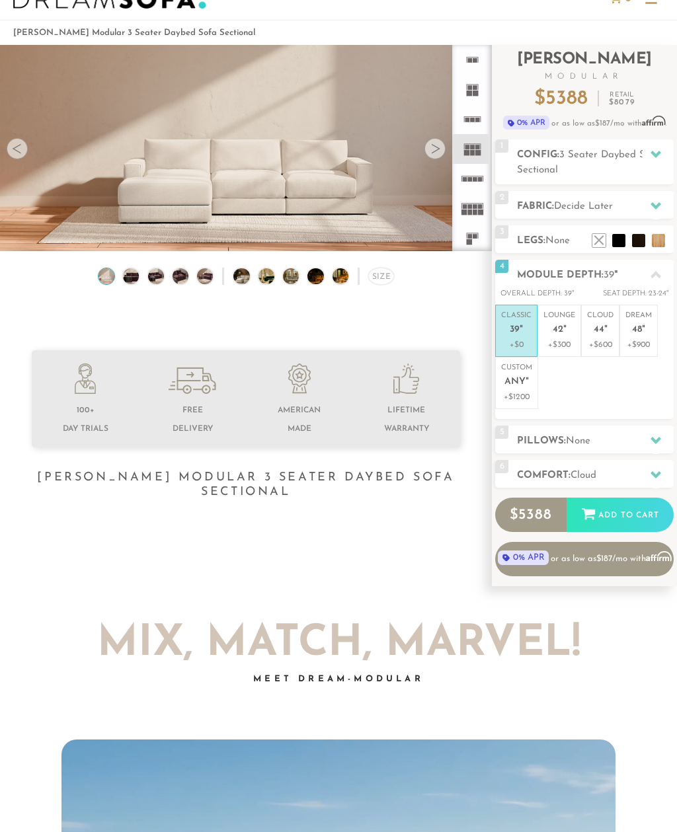
click at [647, 334] on p "Dream 48 "" at bounding box center [638, 325] width 26 height 28
click at [518, 383] on span "Any" at bounding box center [514, 382] width 21 height 11
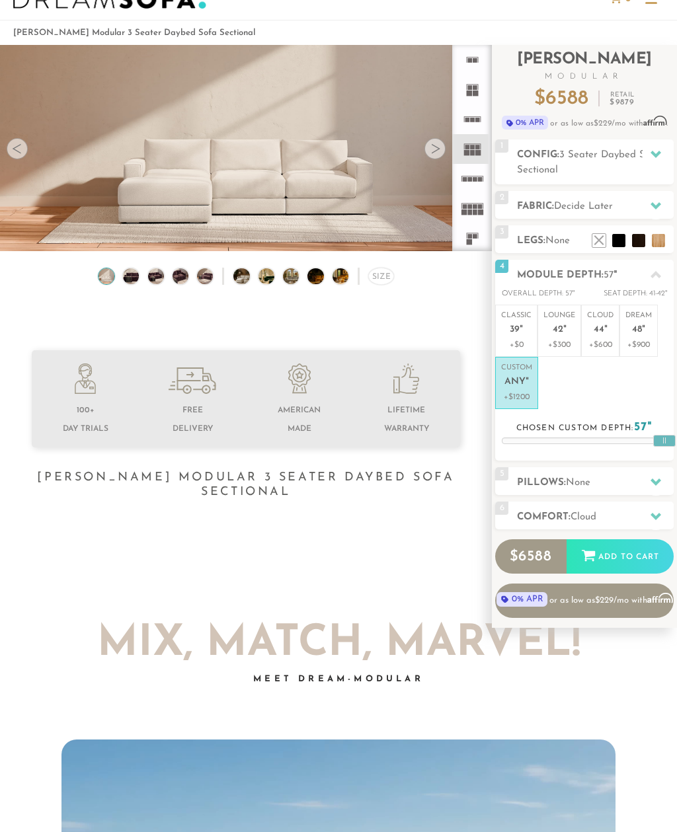
click at [669, 438] on div at bounding box center [664, 441] width 22 height 12
click at [658, 443] on div at bounding box center [666, 441] width 22 height 12
click at [618, 382] on ul "Classic 39 " +$0 Lounge 42 " +$300 Cloud 44 " +$600 Dream 48 " +$900 Custom Any…" at bounding box center [584, 357] width 178 height 104
click at [658, 274] on icon at bounding box center [655, 275] width 11 height 11
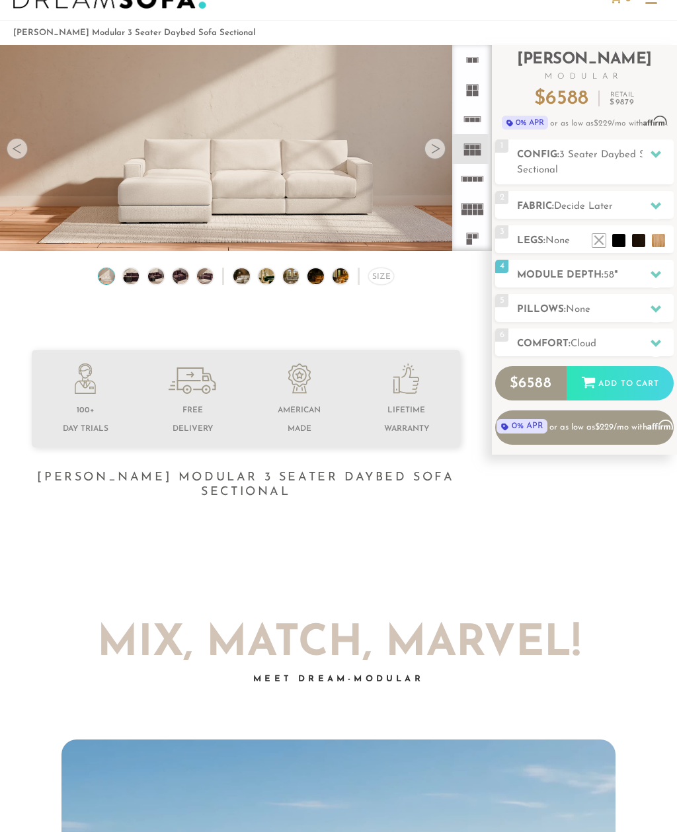
click at [621, 241] on li at bounding box center [618, 240] width 13 height 13
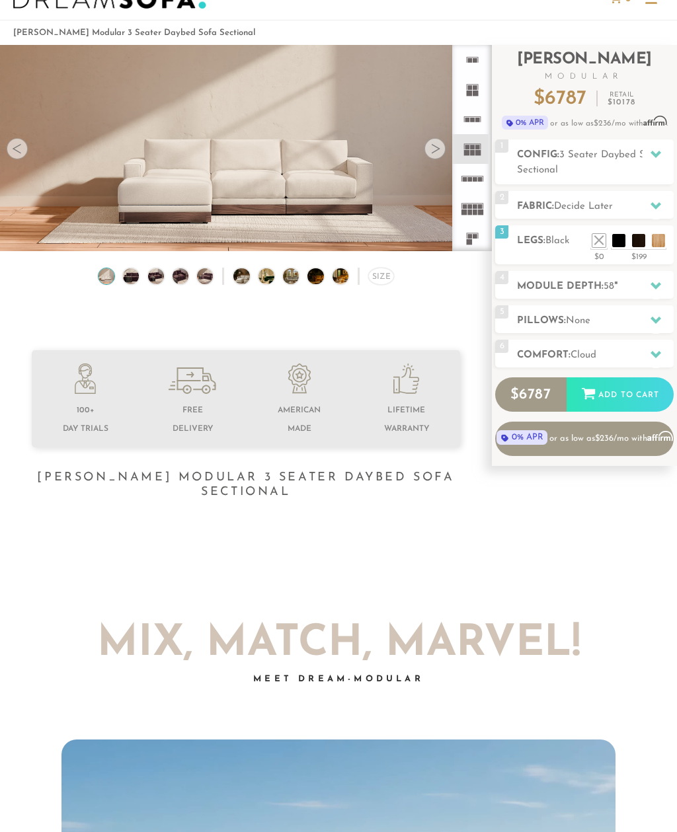
click at [641, 238] on li at bounding box center [638, 240] width 13 height 13
click at [663, 235] on li at bounding box center [658, 240] width 13 height 13
click at [594, 241] on li at bounding box center [598, 240] width 13 height 13
click at [603, 260] on div "$0" at bounding box center [598, 255] width 17 height 12
click at [619, 239] on li at bounding box center [618, 240] width 13 height 13
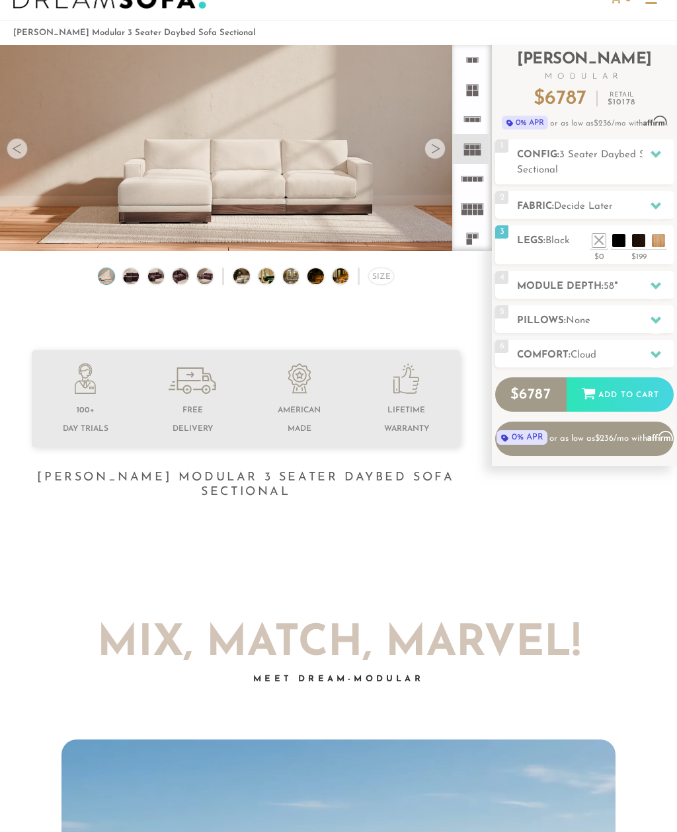
click at [436, 151] on div at bounding box center [434, 148] width 21 height 21
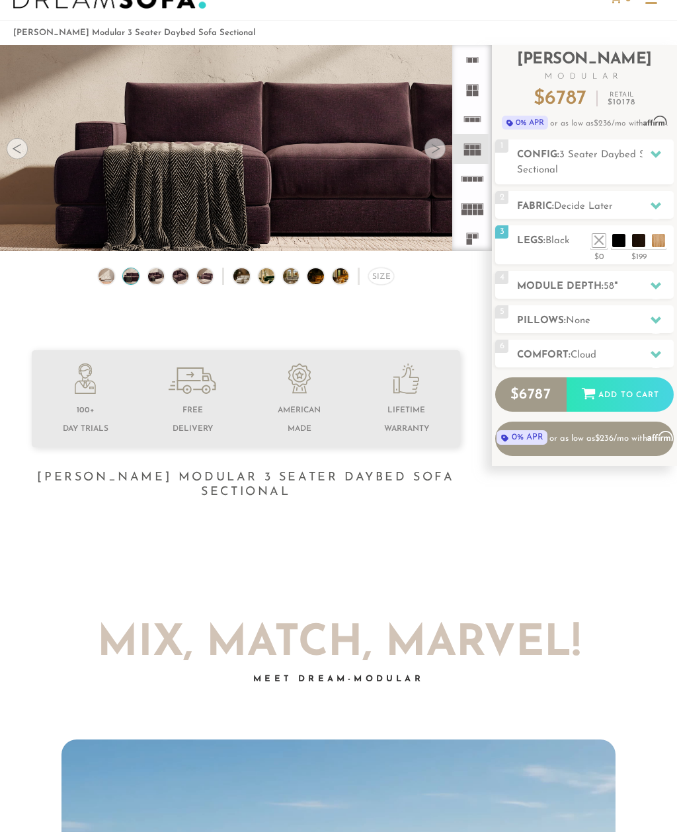
click at [438, 149] on div at bounding box center [434, 148] width 21 height 21
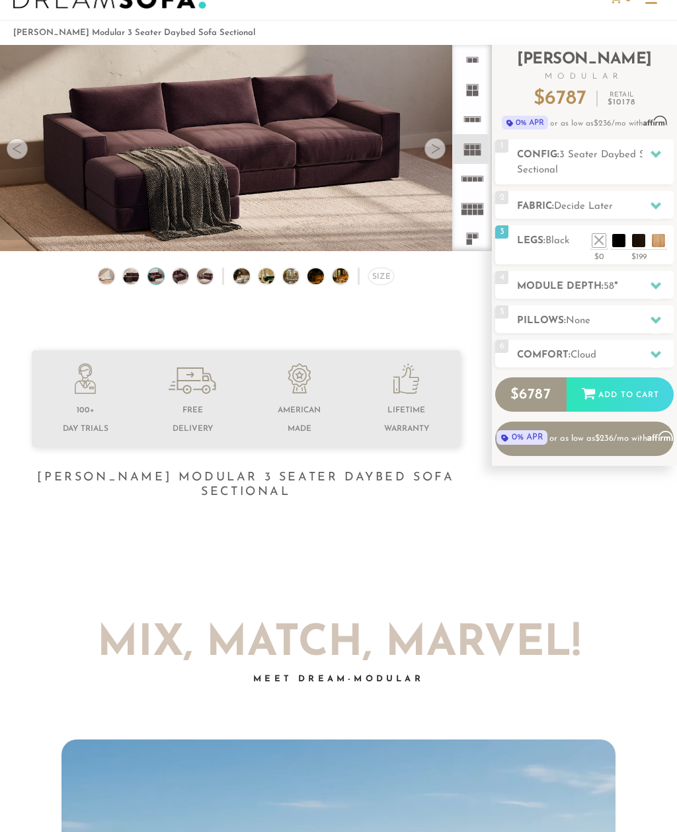
click at [435, 149] on div at bounding box center [434, 148] width 21 height 21
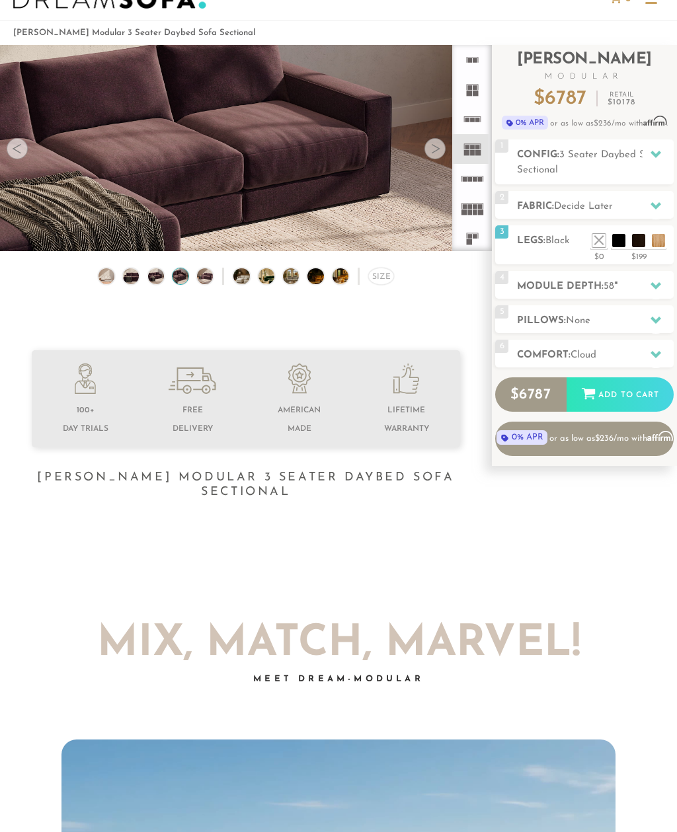
click at [441, 146] on div at bounding box center [434, 148] width 21 height 21
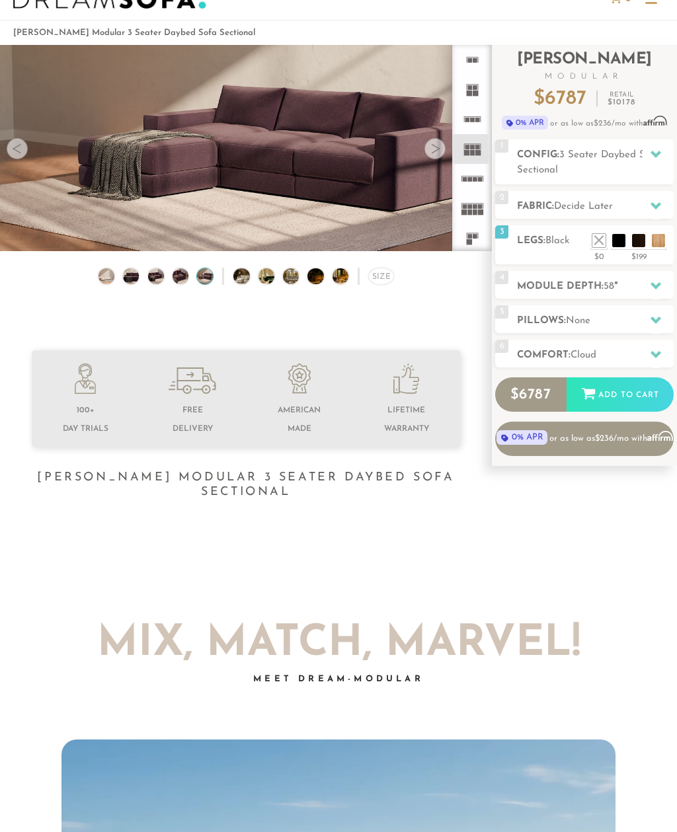
click at [440, 146] on div at bounding box center [434, 148] width 21 height 21
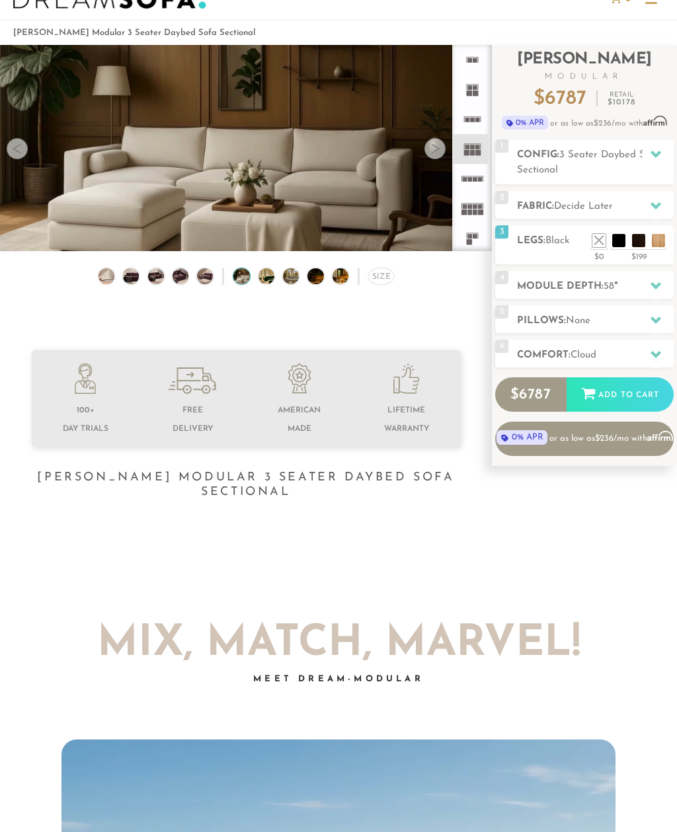
click at [436, 146] on div at bounding box center [434, 148] width 21 height 21
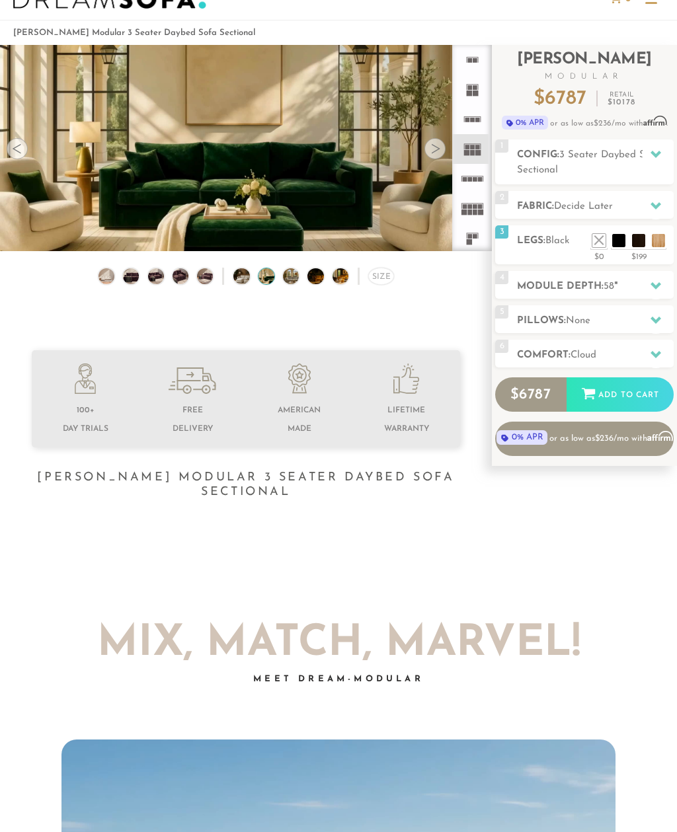
click at [440, 143] on div at bounding box center [434, 148] width 21 height 21
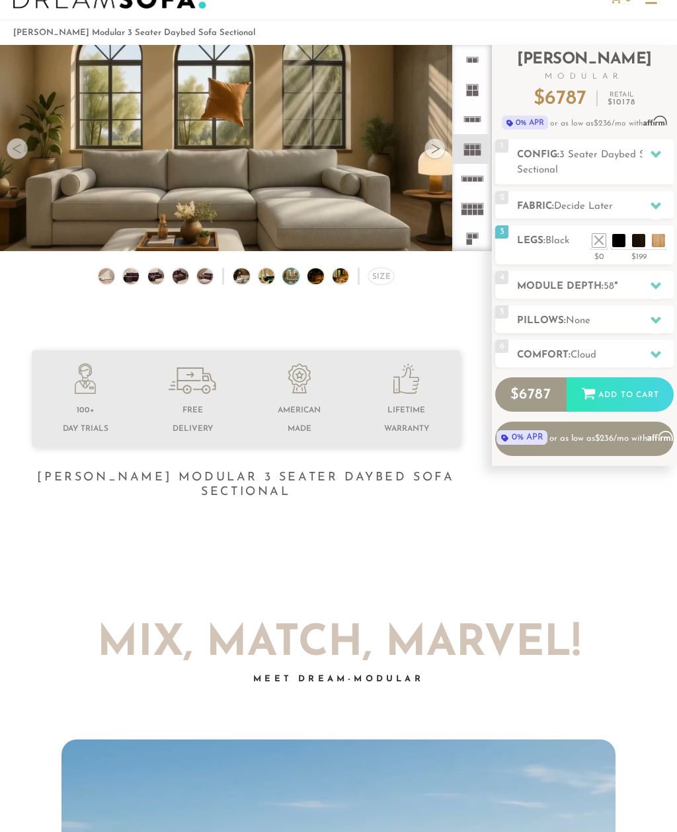
click at [438, 145] on div at bounding box center [434, 148] width 21 height 21
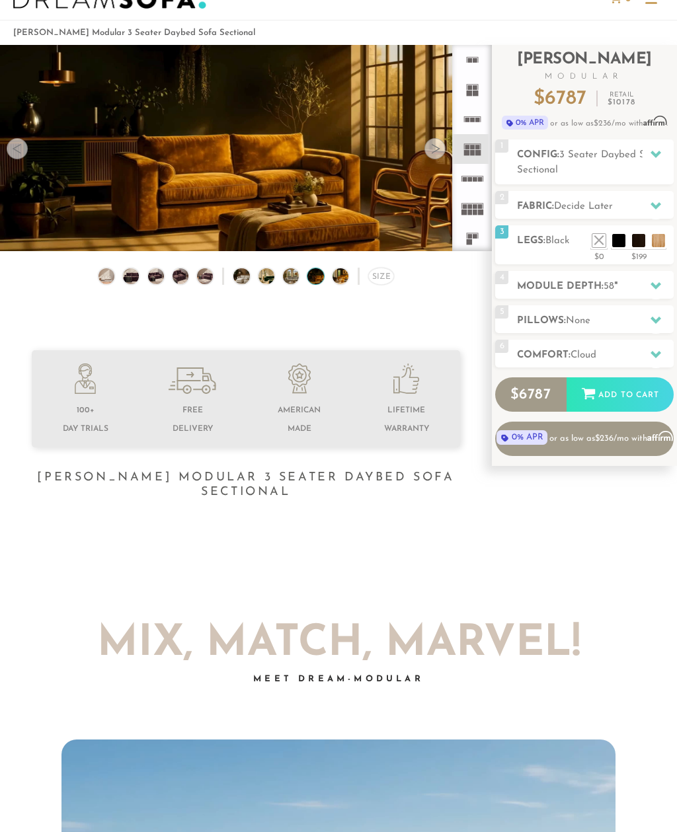
click at [438, 146] on div at bounding box center [434, 148] width 21 height 21
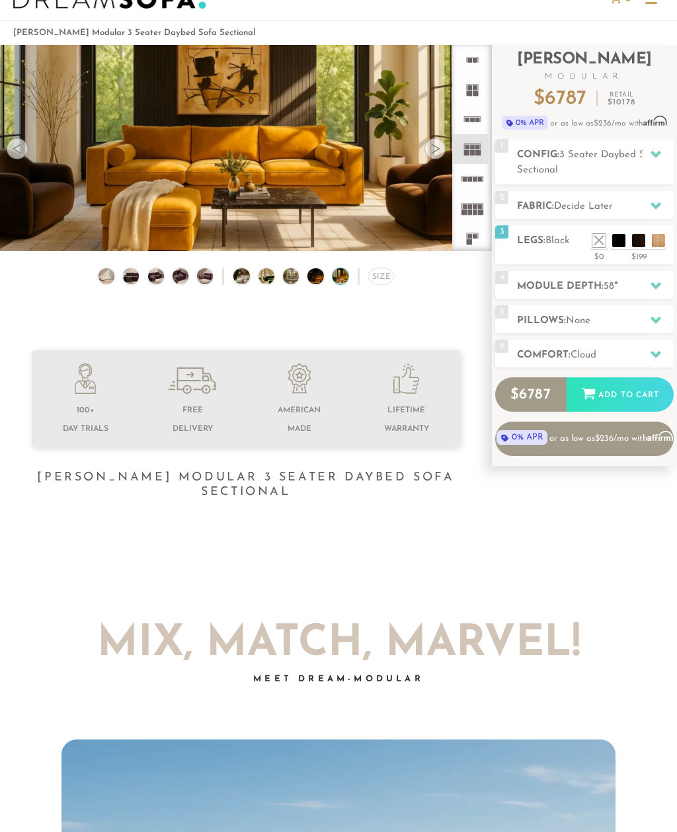
click at [599, 241] on li at bounding box center [598, 240] width 13 height 13
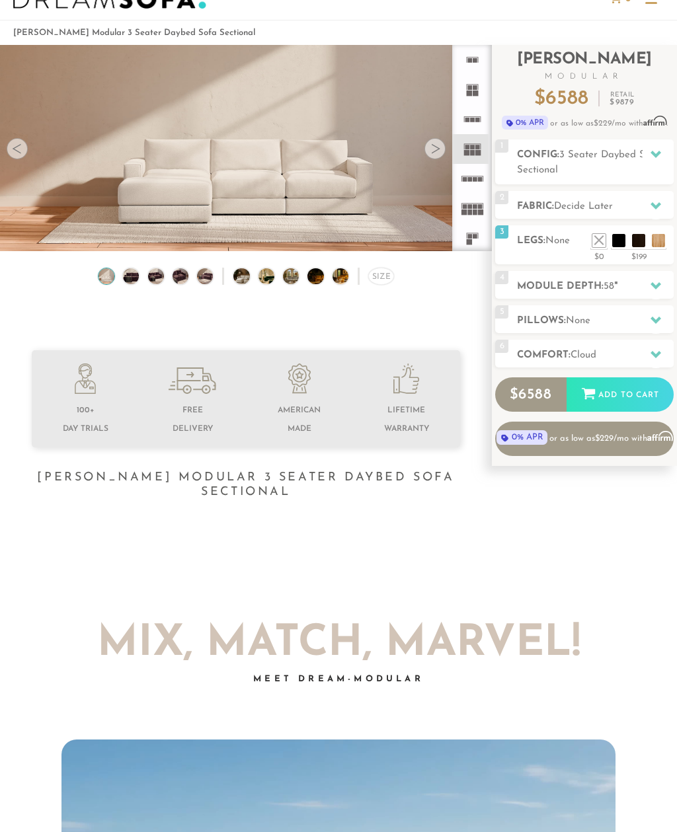
click at [592, 234] on li at bounding box center [598, 240] width 13 height 13
click at [617, 241] on li at bounding box center [618, 240] width 13 height 13
click at [612, 234] on li at bounding box center [618, 240] width 13 height 13
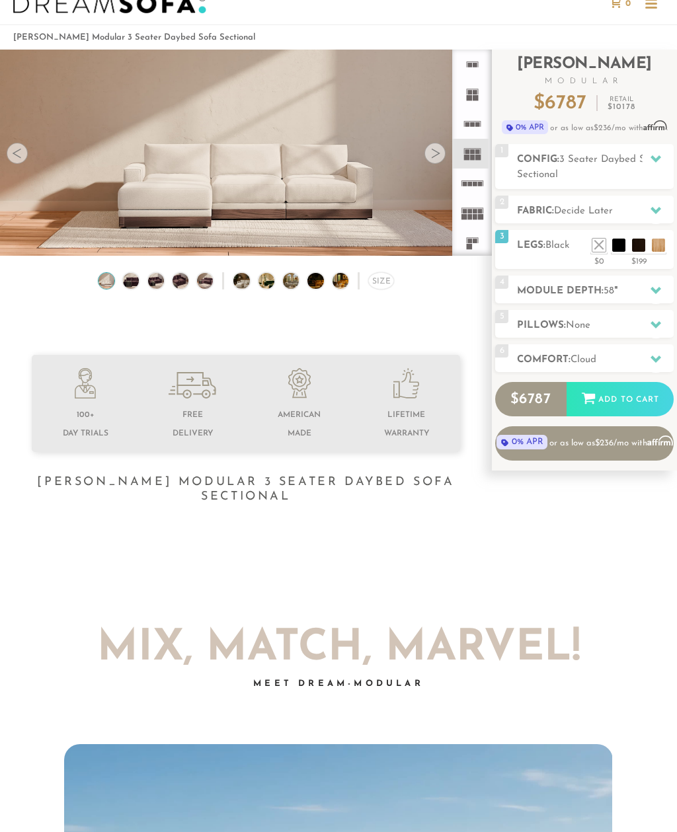
scroll to position [42, 0]
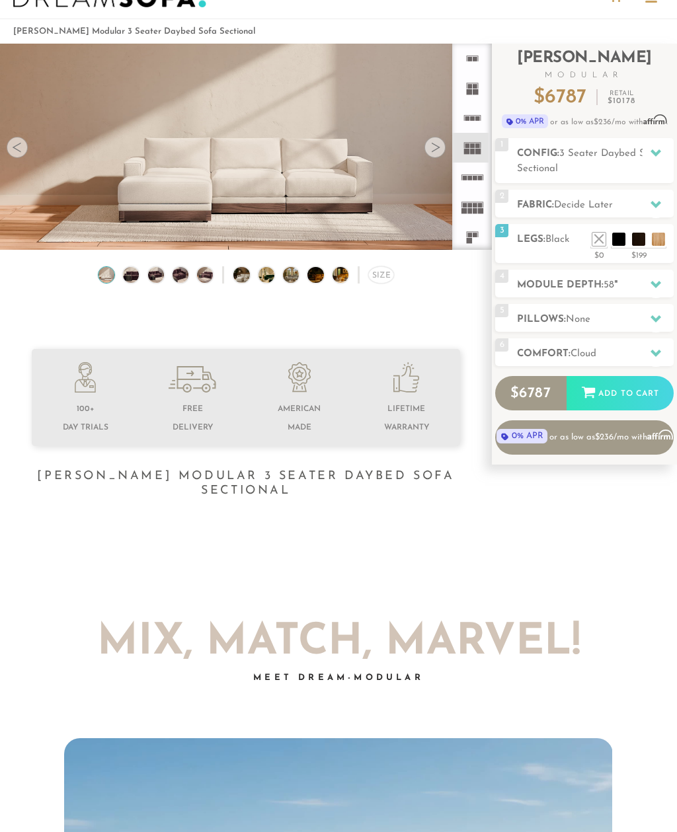
click at [652, 151] on icon at bounding box center [655, 152] width 11 height 7
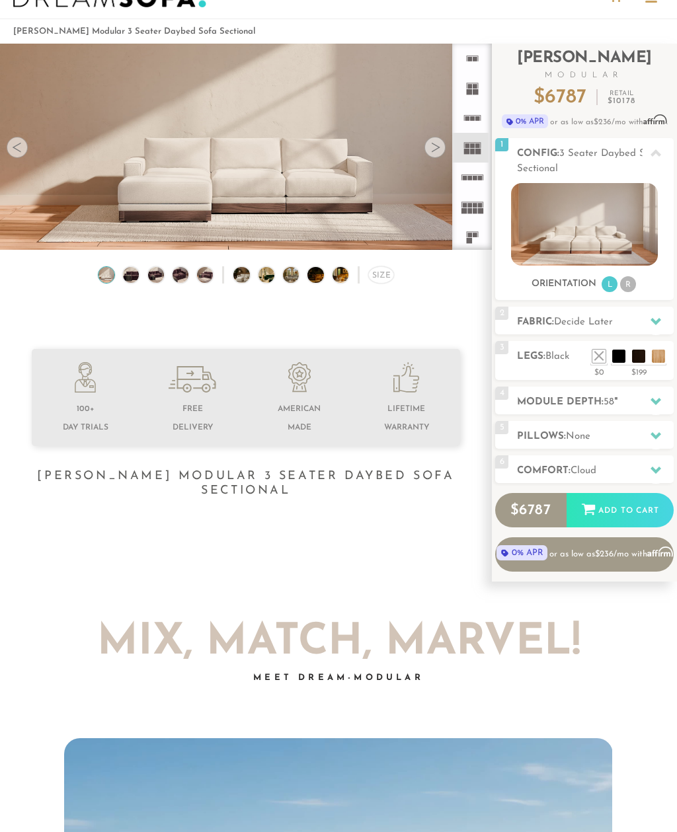
click at [633, 286] on li "R" at bounding box center [628, 284] width 16 height 16
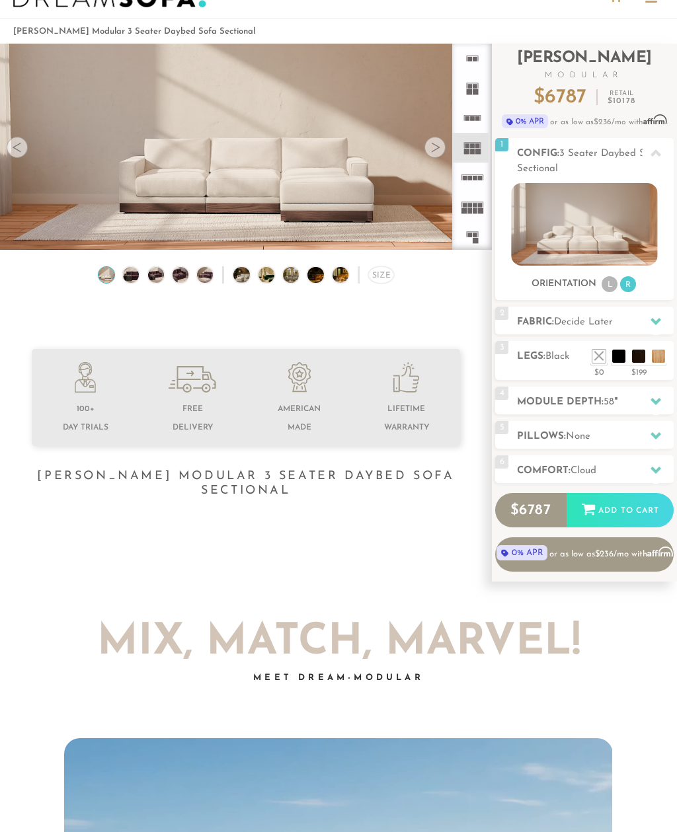
click at [655, 151] on icon at bounding box center [655, 153] width 11 height 11
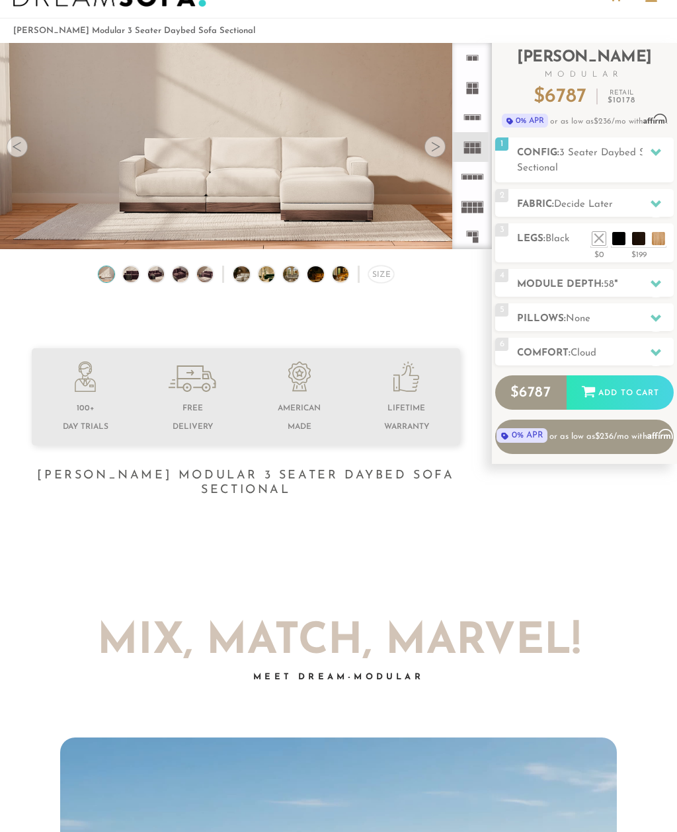
scroll to position [61, 0]
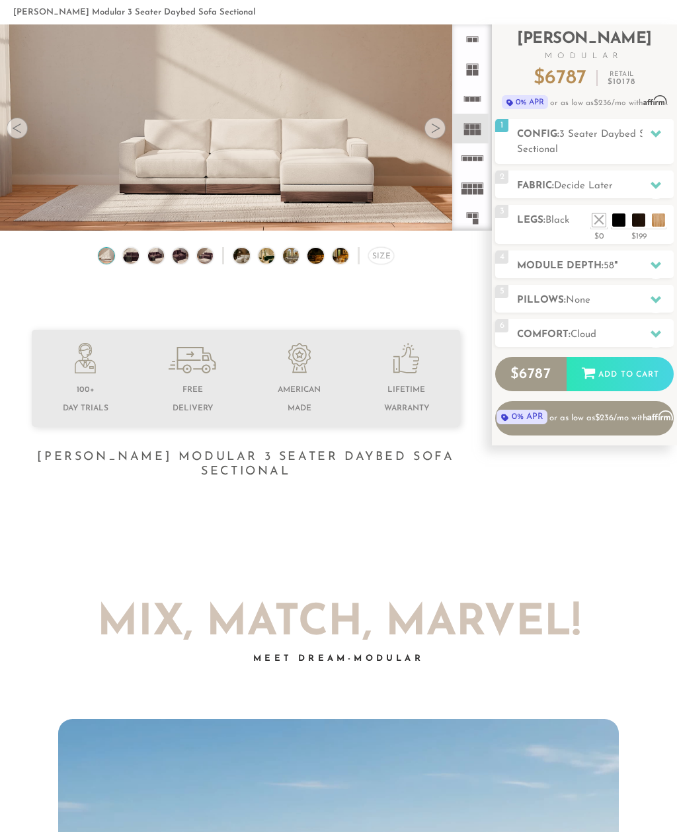
click at [634, 331] on h2 "Comfort: the Cloud" at bounding box center [595, 334] width 157 height 15
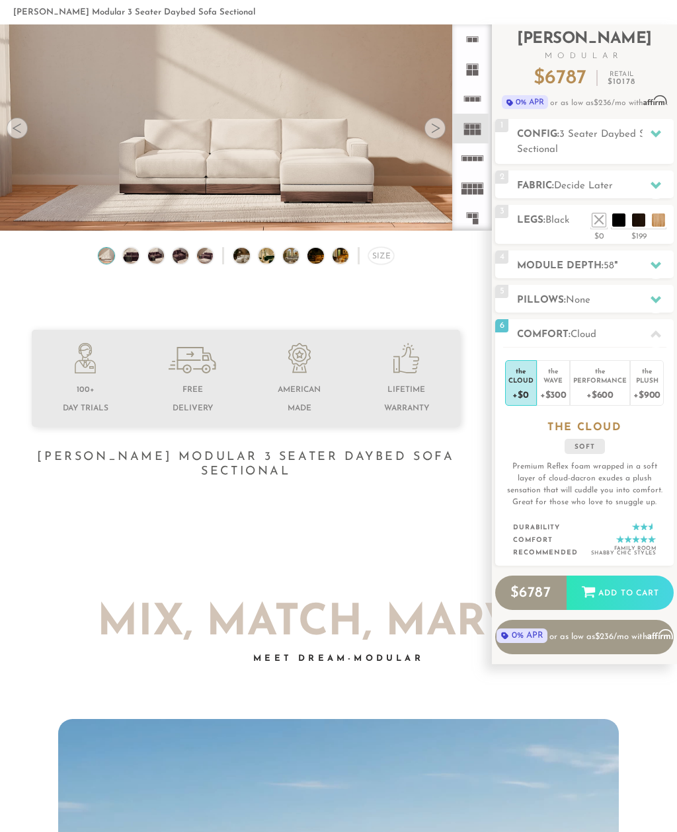
click at [654, 381] on div "Plush" at bounding box center [646, 379] width 27 height 9
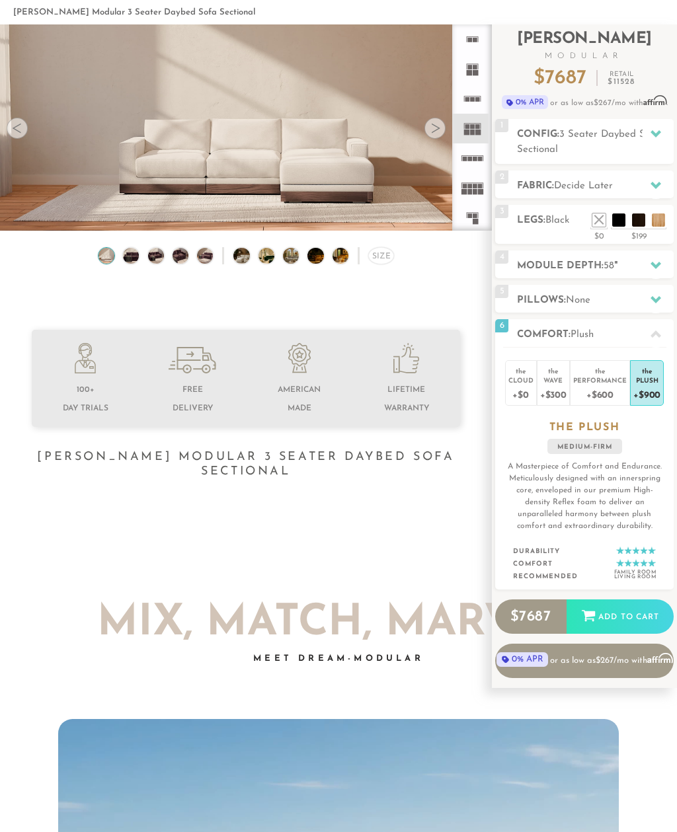
click at [588, 396] on div "+$600" at bounding box center [600, 394] width 54 height 19
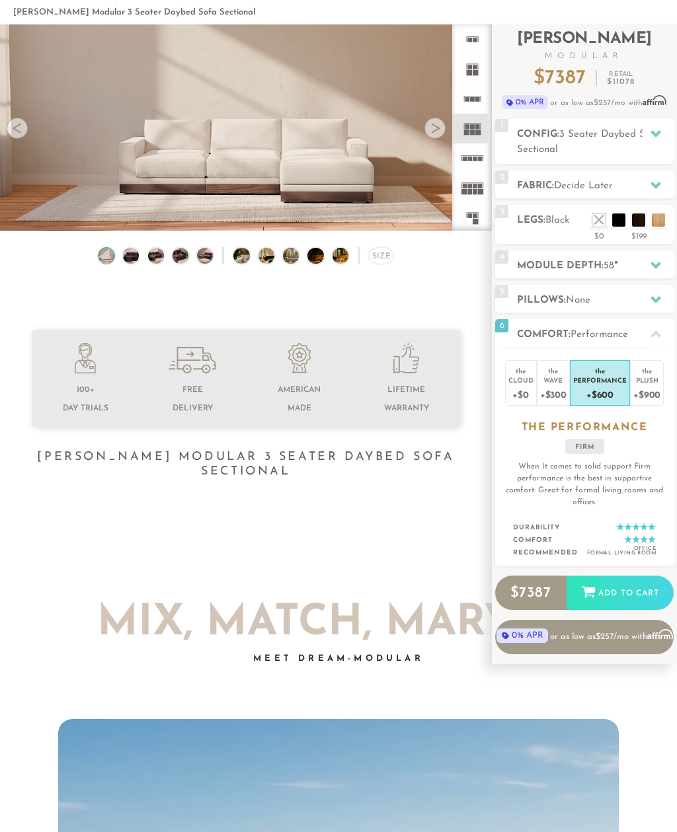
click at [650, 382] on div "Plush" at bounding box center [646, 379] width 27 height 9
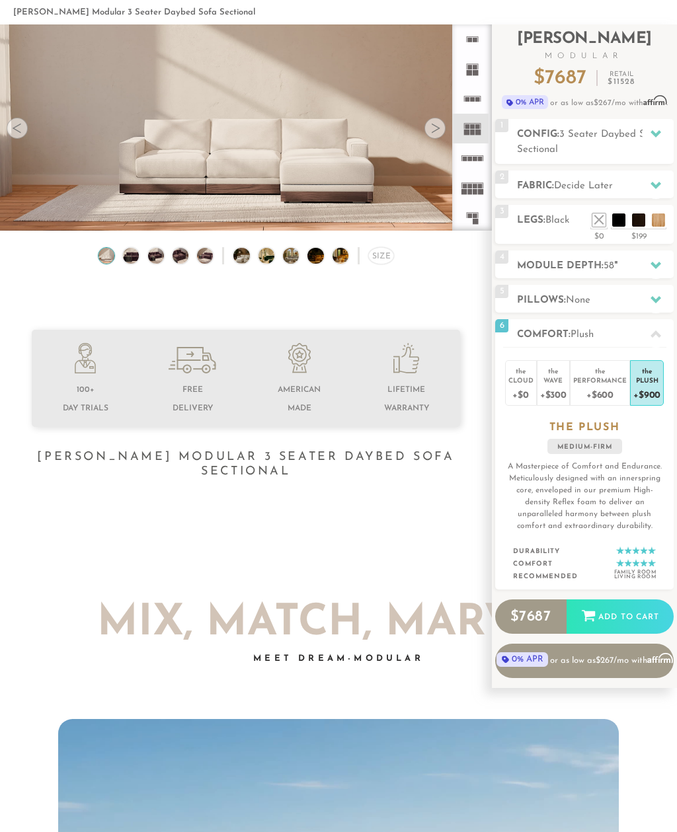
click at [553, 384] on div "Wave" at bounding box center [553, 379] width 26 height 9
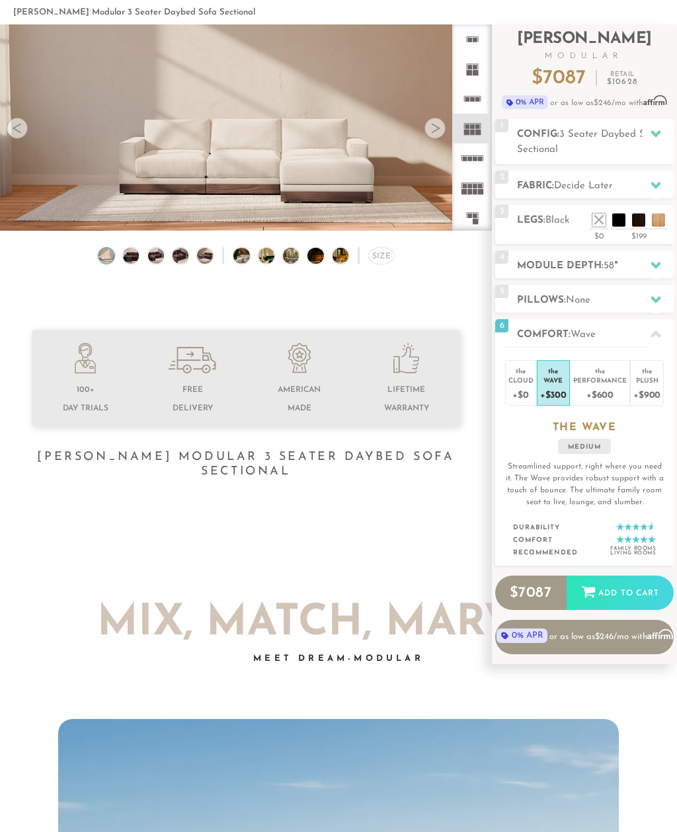
click at [654, 384] on div "Plush" at bounding box center [646, 379] width 27 height 9
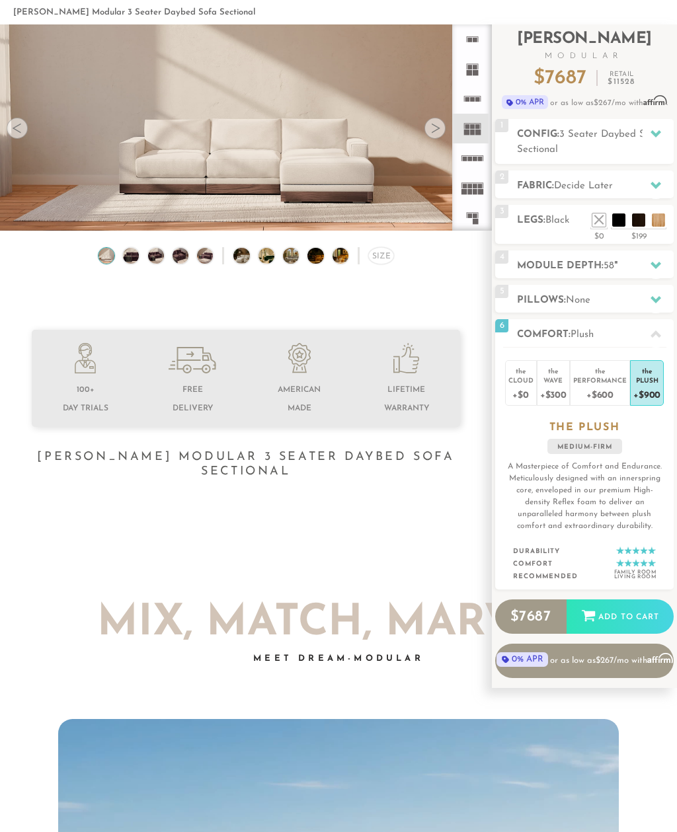
click at [558, 383] on div "Wave" at bounding box center [553, 379] width 26 height 9
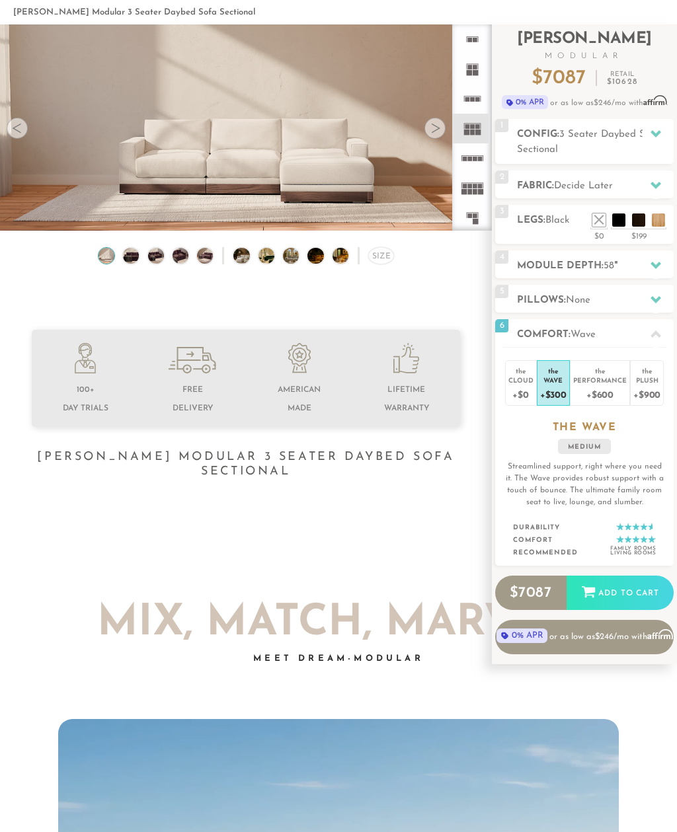
click at [652, 384] on div "Plush" at bounding box center [646, 379] width 27 height 9
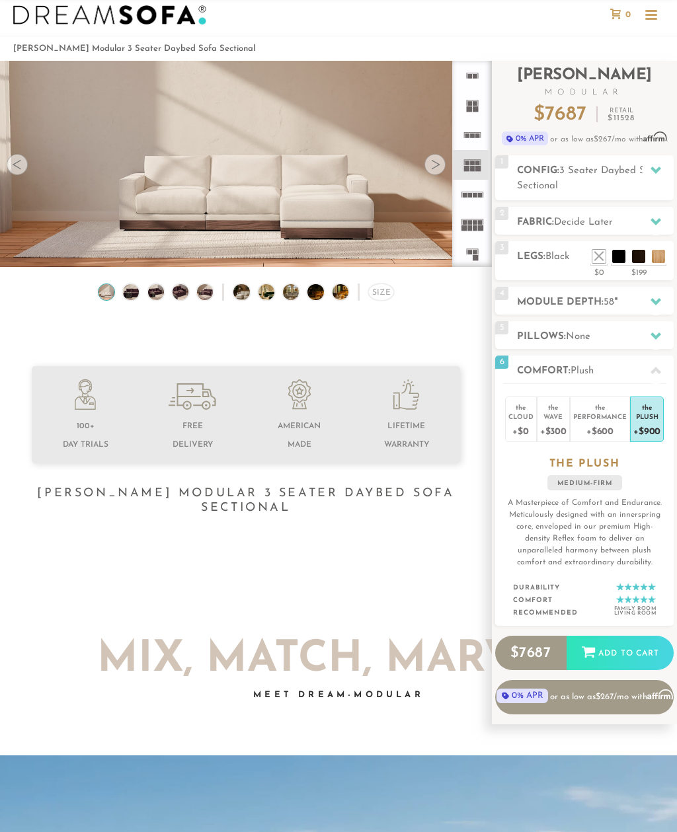
scroll to position [1, 0]
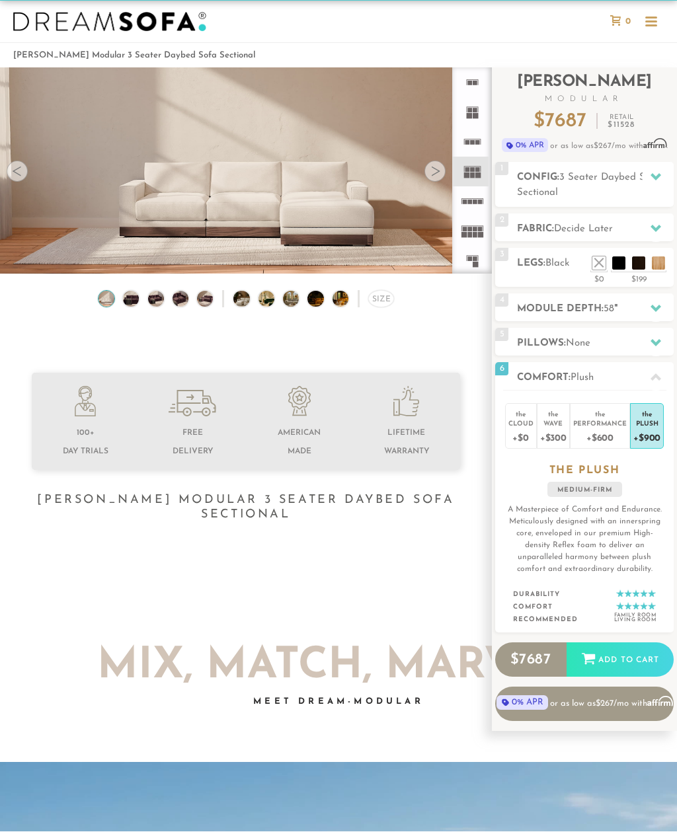
click at [388, 301] on div "Size" at bounding box center [381, 299] width 26 height 17
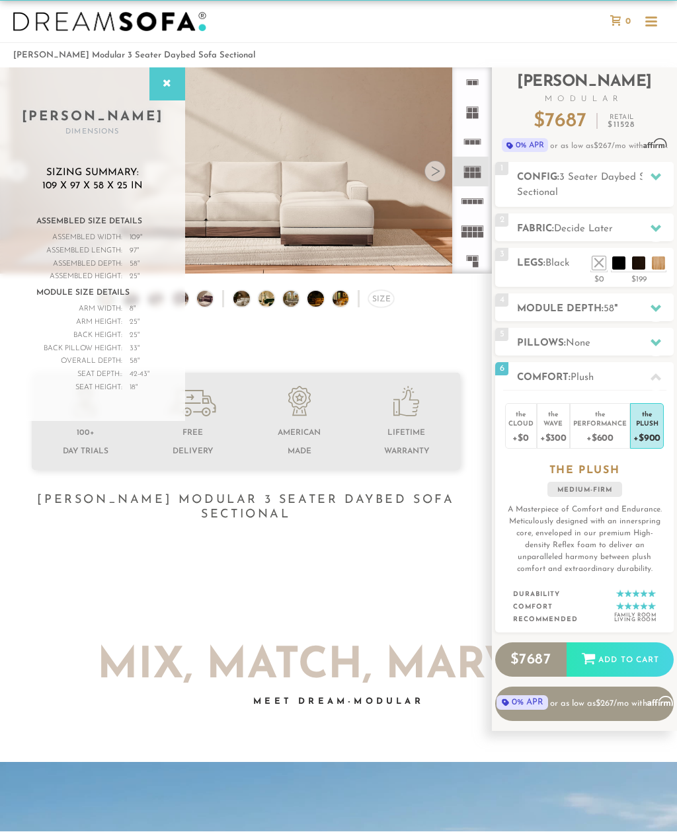
scroll to position [18, 0]
click at [647, 309] on div at bounding box center [656, 308] width 28 height 27
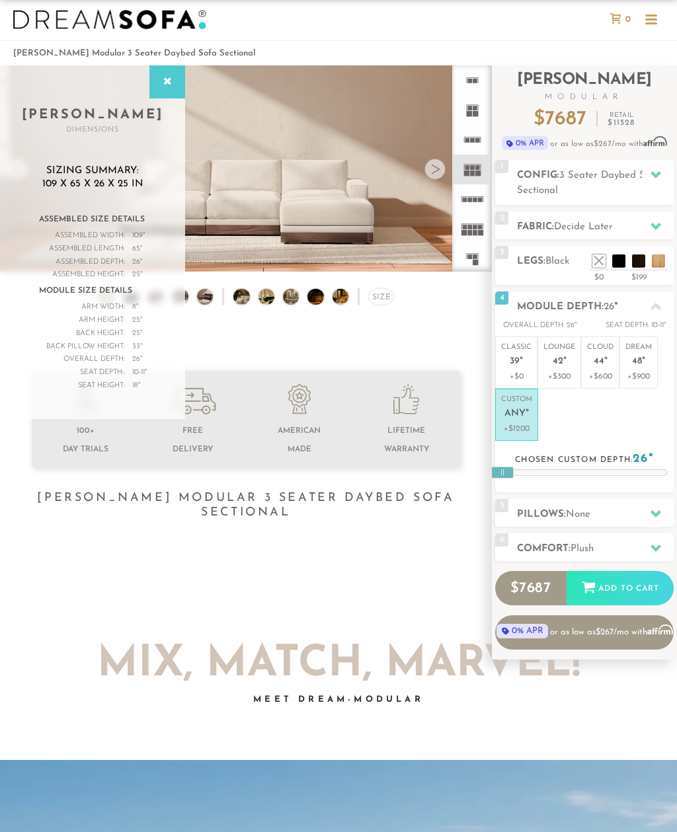
scroll to position [24, 0]
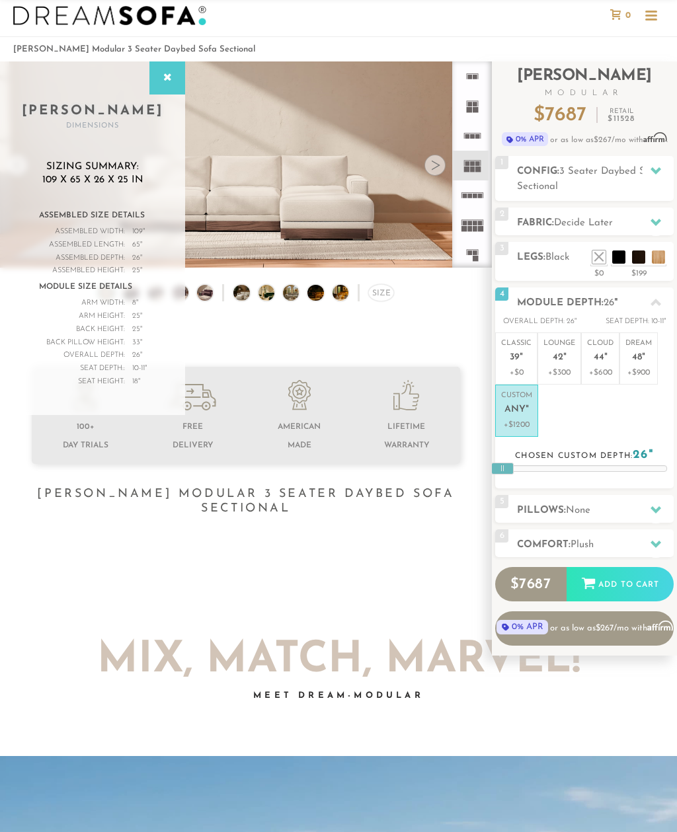
click at [511, 364] on p "Classic 39 "" at bounding box center [516, 352] width 30 height 28
